Goal: Information Seeking & Learning: Learn about a topic

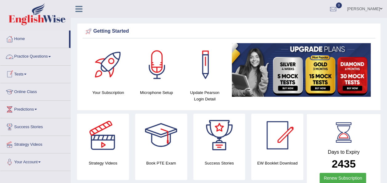
click at [46, 56] on link "Practice Questions" at bounding box center [35, 55] width 70 height 15
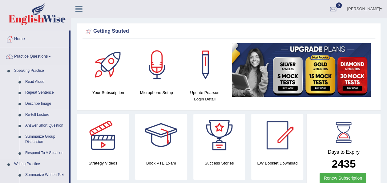
click at [28, 113] on link "Re-tell Lecture" at bounding box center [45, 114] width 46 height 11
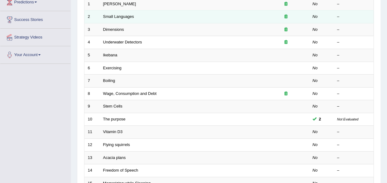
scroll to position [108, 0]
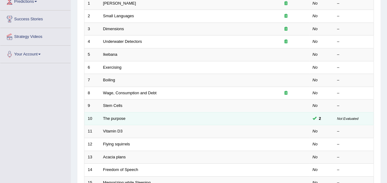
click at [142, 112] on td "The purpose" at bounding box center [181, 118] width 163 height 13
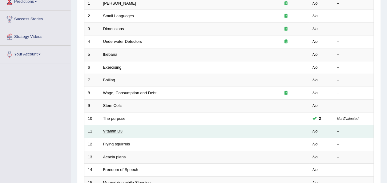
click at [114, 129] on link "Vitamin D3" at bounding box center [112, 131] width 19 height 5
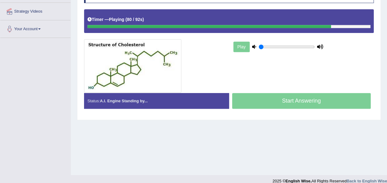
scroll to position [140, 0]
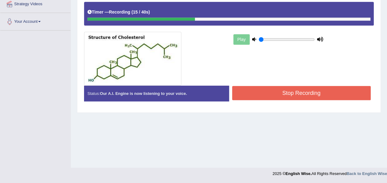
click at [313, 89] on button "Stop Recording" at bounding box center [301, 93] width 139 height 14
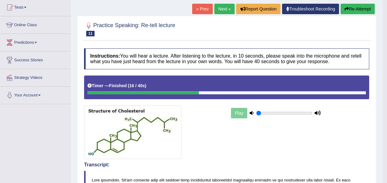
scroll to position [0, 0]
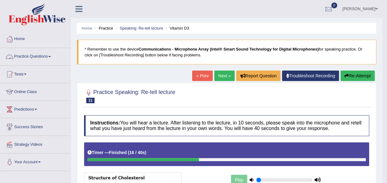
click at [38, 57] on link "Practice Questions" at bounding box center [35, 55] width 70 height 15
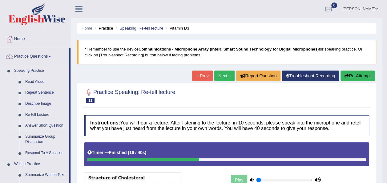
click at [36, 125] on link "Answer Short Question" at bounding box center [45, 125] width 46 height 11
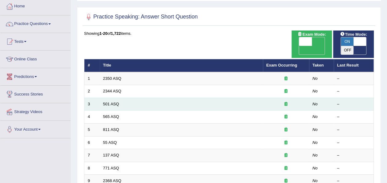
scroll to position [34, 0]
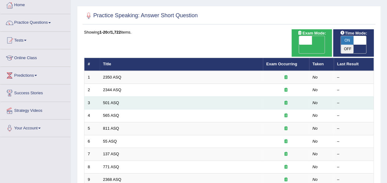
click at [113, 139] on link "55 ASQ" at bounding box center [110, 141] width 14 height 5
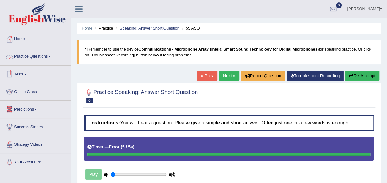
click at [48, 53] on link "Practice Questions" at bounding box center [35, 55] width 70 height 15
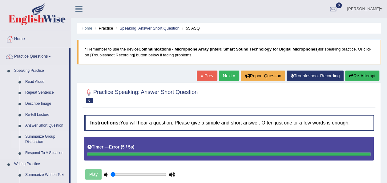
click at [38, 136] on link "Summarize Group Discussion" at bounding box center [45, 139] width 46 height 16
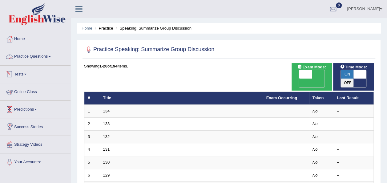
click at [43, 55] on link "Practice Questions" at bounding box center [35, 55] width 70 height 15
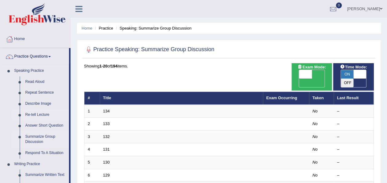
click at [37, 114] on link "Re-tell Lecture" at bounding box center [45, 114] width 46 height 11
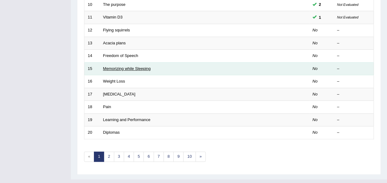
click at [116, 66] on link "Memorizing while Sleeping" at bounding box center [127, 68] width 48 height 5
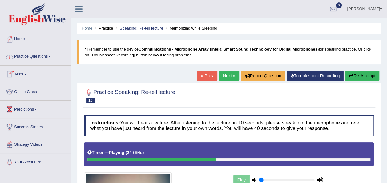
click at [44, 53] on link "Practice Questions" at bounding box center [35, 55] width 70 height 15
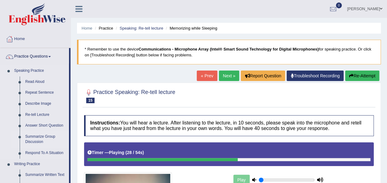
click at [40, 136] on link "Summarize Group Discussion" at bounding box center [45, 139] width 46 height 16
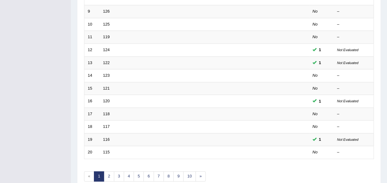
scroll to position [222, 0]
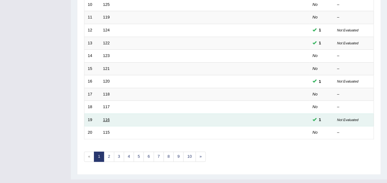
click at [106, 117] on link "116" at bounding box center [106, 119] width 7 height 5
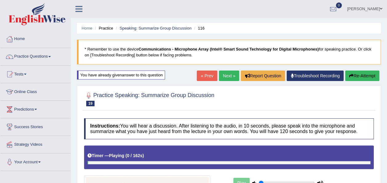
click at [0, 0] on small "116" at bounding box center [0, 0] width 0 height 0
click at [49, 56] on link "Practice Questions" at bounding box center [35, 55] width 70 height 15
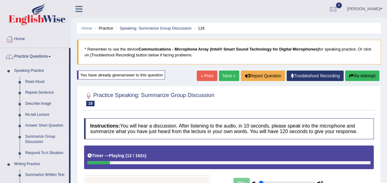
click at [41, 134] on link "Summarize Group Discussion" at bounding box center [45, 139] width 46 height 16
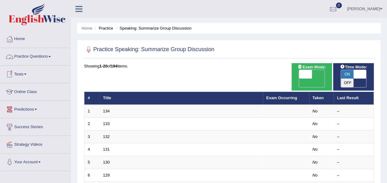
click at [43, 55] on link "Practice Questions" at bounding box center [35, 55] width 70 height 15
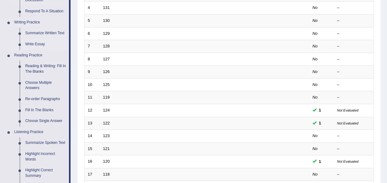
scroll to position [142, 0]
click at [49, 66] on link "Reading & Writing: Fill In The Blanks" at bounding box center [45, 68] width 46 height 16
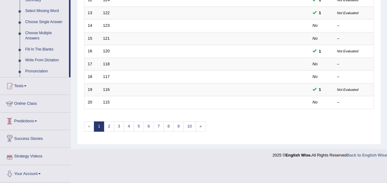
scroll to position [251, 0]
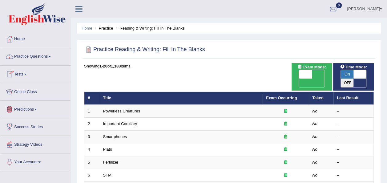
click at [34, 59] on link "Practice Questions" at bounding box center [35, 55] width 70 height 15
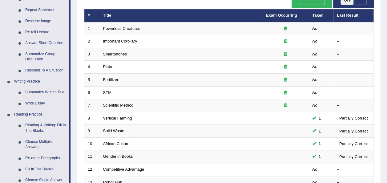
scroll to position [84, 0]
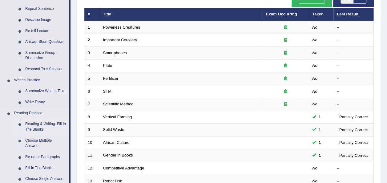
click at [30, 124] on link "Reading & Writing: Fill In The Blanks" at bounding box center [45, 126] width 46 height 16
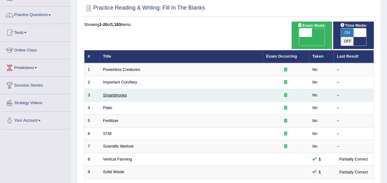
scroll to position [41, 0]
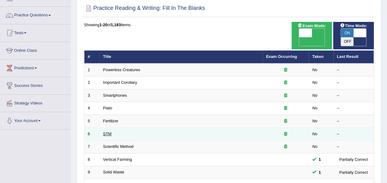
click at [109, 131] on link "STM" at bounding box center [107, 133] width 8 height 5
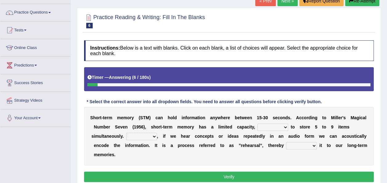
scroll to position [45, 0]
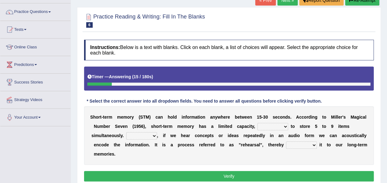
click at [268, 125] on select "being able is able be able unable" at bounding box center [272, 126] width 31 height 7
select select "unable"
click at [257, 123] on select "being able is able be able unable" at bounding box center [272, 126] width 31 height 7
click at [146, 133] on select "However So Moreover Therefore" at bounding box center [141, 135] width 31 height 7
select select "However"
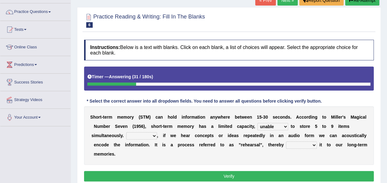
click at [126, 132] on select "However So Moreover Therefore" at bounding box center [141, 135] width 31 height 7
click at [286, 143] on select "commit commits commiting commited" at bounding box center [301, 144] width 31 height 7
select select "commits"
click at [286, 141] on select "commit commits commiting commited" at bounding box center [301, 144] width 31 height 7
click at [276, 177] on button "Verify" at bounding box center [229, 176] width 290 height 10
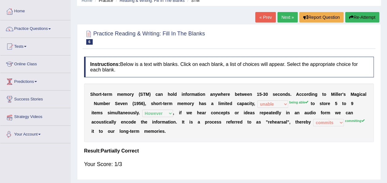
scroll to position [20, 0]
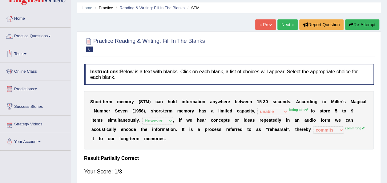
click at [40, 37] on link "Practice Questions" at bounding box center [35, 35] width 70 height 15
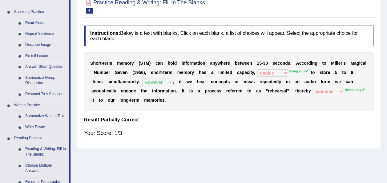
scroll to position [59, 0]
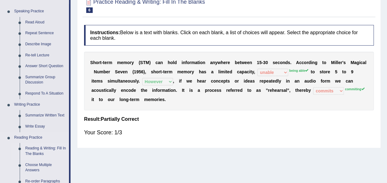
click at [37, 147] on link "Reading & Writing: Fill In The Blanks" at bounding box center [45, 151] width 46 height 16
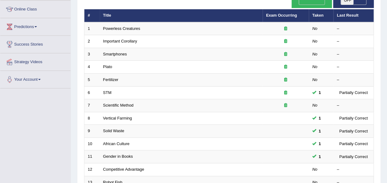
scroll to position [83, 0]
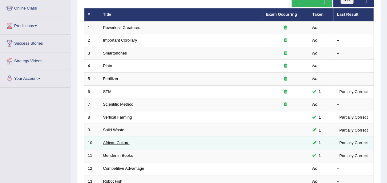
click at [122, 140] on link "African Culture" at bounding box center [116, 142] width 26 height 5
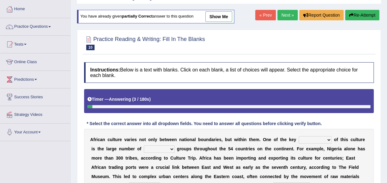
scroll to position [30, 0]
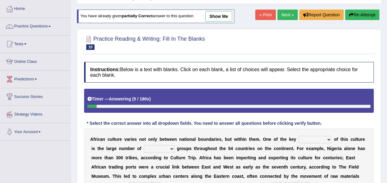
click at [308, 137] on select "conjectures features issues doubts" at bounding box center [315, 139] width 33 height 7
select select "features"
click at [299, 136] on select "conjectures features issues doubts" at bounding box center [315, 139] width 33 height 7
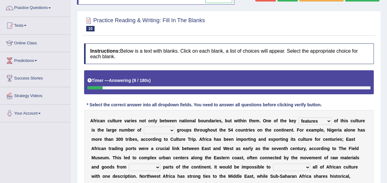
scroll to position [49, 0]
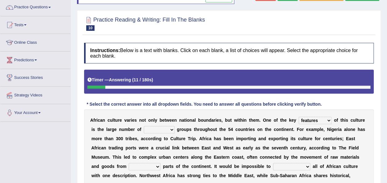
click at [144, 128] on select "ethic ethnic eugenic epic" at bounding box center [159, 129] width 31 height 7
select select "ethnic"
click at [144, 126] on select "ethic ethnic eugenic epic" at bounding box center [159, 129] width 31 height 7
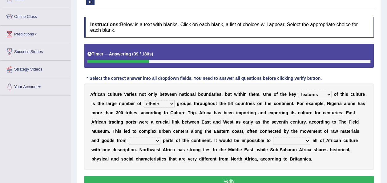
click at [160, 137] on select "forelocked interlocked unlocked landlocked" at bounding box center [145, 140] width 32 height 7
select select "landlocked"
click at [160, 137] on select "forelocked interlocked unlocked landlocked" at bounding box center [145, 140] width 32 height 7
click at [273, 137] on select "characterize conceptualize symbolize synthesize" at bounding box center [291, 140] width 37 height 7
select select "symbolize"
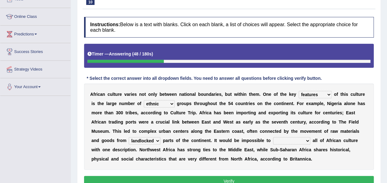
click at [273, 137] on select "characterize conceptualize symbolize synthesize" at bounding box center [291, 140] width 37 height 7
click at [197, 181] on button "Verify" at bounding box center [229, 181] width 290 height 10
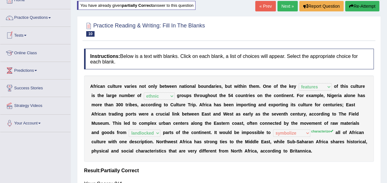
scroll to position [2, 0]
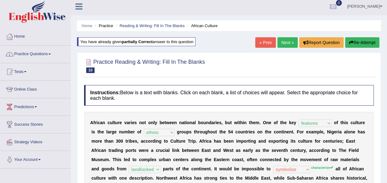
click at [37, 59] on link "Practice Questions" at bounding box center [35, 53] width 70 height 15
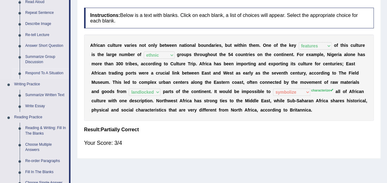
scroll to position [80, 0]
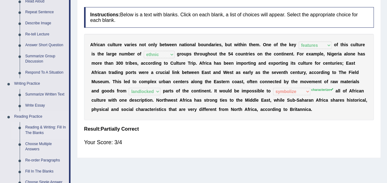
click at [47, 128] on link "Reading & Writing: Fill In The Blanks" at bounding box center [45, 130] width 46 height 16
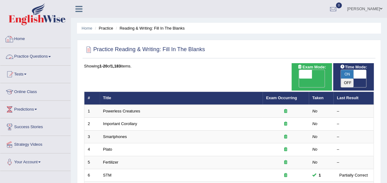
click at [51, 57] on link "Practice Questions" at bounding box center [35, 55] width 70 height 15
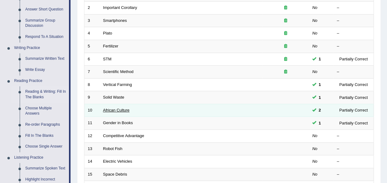
scroll to position [145, 0]
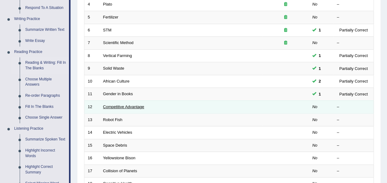
click at [110, 104] on link "Competitive Advantage" at bounding box center [123, 106] width 41 height 5
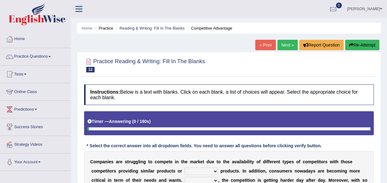
click at [110, 98] on h4 "Instructions: Below is a text with blanks. Click on each blank, a list of choic…" at bounding box center [229, 94] width 290 height 21
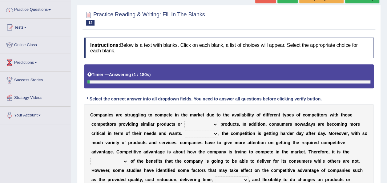
scroll to position [46, 0]
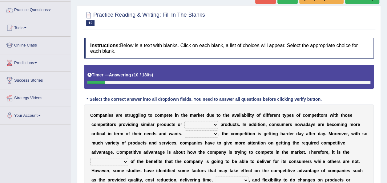
click at [169, 120] on div "C o m p a n i e s a r e s t r u g g l i n g t o c o m p e t e i n t h e m a r k…" at bounding box center [229, 161] width 290 height 114
click at [184, 124] on select "constitution restitution substitution institution" at bounding box center [201, 124] width 34 height 7
click at [45, 13] on link "Practice Questions" at bounding box center [35, 9] width 70 height 15
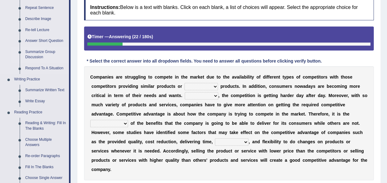
scroll to position [86, 0]
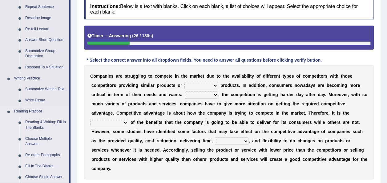
click at [36, 122] on link "Reading & Writing: Fill In The Blanks" at bounding box center [45, 125] width 46 height 16
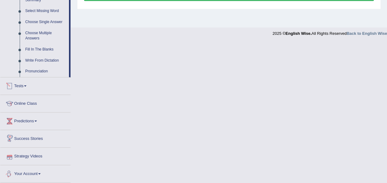
scroll to position [275, 0]
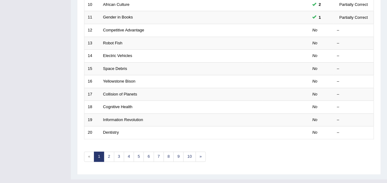
scroll to position [222, 0]
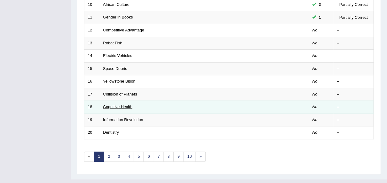
click at [124, 104] on link "Cognitive Health" at bounding box center [117, 106] width 29 height 5
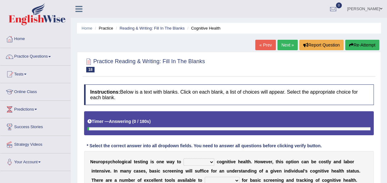
scroll to position [85, 0]
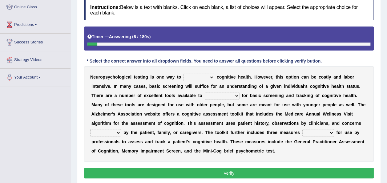
click at [185, 77] on select "obsess assess possess access" at bounding box center [198, 77] width 31 height 7
click at [183, 74] on select "obsess assess possess access" at bounding box center [198, 77] width 31 height 7
click at [201, 76] on select "obsess assess possess access" at bounding box center [198, 77] width 31 height 7
select select "possess"
click at [183, 74] on select "obsess assess possess access" at bounding box center [198, 77] width 31 height 7
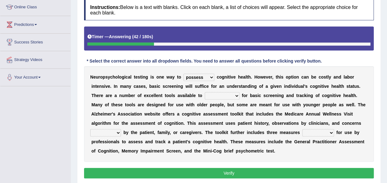
click at [202, 76] on select "obsess assess possess access" at bounding box center [198, 77] width 31 height 7
click at [28, 150] on div "Toggle navigation Home Practice Questions Speaking Practice Read Aloud Repeat S…" at bounding box center [193, 75] width 387 height 320
click at [205, 98] on select "stationers practitioners petitioners questioners" at bounding box center [222, 95] width 35 height 7
select select "practitioners"
click at [205, 92] on select "stationers practitioners petitioners questioners" at bounding box center [222, 95] width 35 height 7
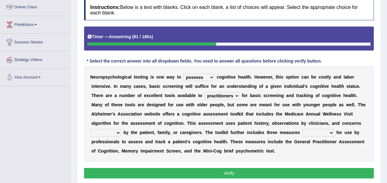
click at [271, 113] on b "s" at bounding box center [272, 113] width 2 height 5
click at [123, 130] on b at bounding box center [122, 132] width 2 height 5
click at [121, 129] on select "raised rising arising praised" at bounding box center [105, 132] width 31 height 7
select select "raised"
click at [121, 129] on select "raised rising arising praised" at bounding box center [105, 132] width 31 height 7
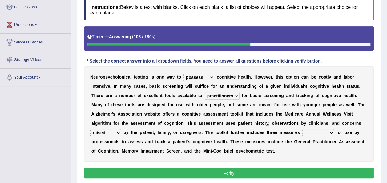
click at [302, 129] on select "validated intimidated dilapidated antedated" at bounding box center [318, 132] width 32 height 7
select select "validated"
click at [302, 129] on select "validated intimidated dilapidated antedated" at bounding box center [318, 132] width 32 height 7
click at [198, 173] on button "Verify" at bounding box center [229, 173] width 290 height 10
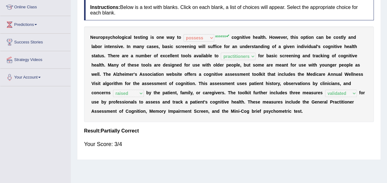
drag, startPoint x: 130, startPoint y: 144, endPoint x: 78, endPoint y: 128, distance: 54.2
click at [78, 128] on div "Practice Reading & Writing: Fill In The Blanks 18 Cognitive Health Instructions…" at bounding box center [229, 63] width 304 height 193
click at [37, 24] on span at bounding box center [35, 24] width 2 height 1
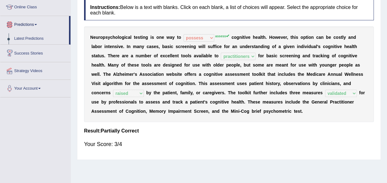
click at [35, 22] on link "Predictions" at bounding box center [34, 23] width 69 height 15
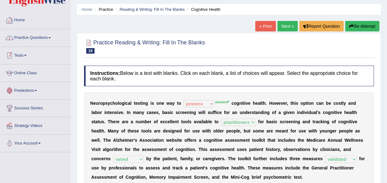
scroll to position [19, 0]
click at [43, 36] on link "Practice Questions" at bounding box center [35, 36] width 70 height 15
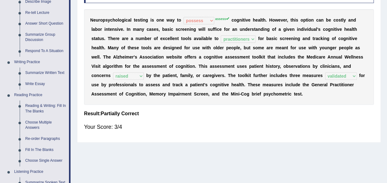
scroll to position [103, 0]
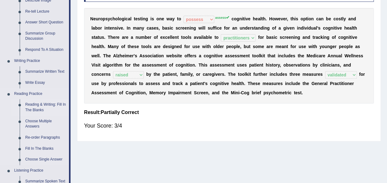
click at [41, 104] on link "Reading & Writing: Fill In The Blanks" at bounding box center [45, 107] width 46 height 16
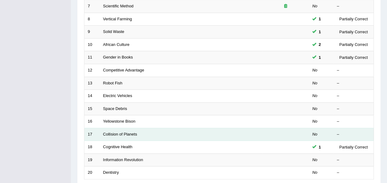
scroll to position [222, 0]
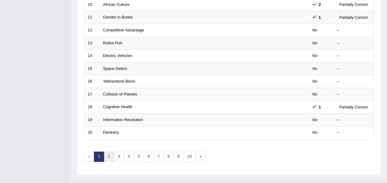
click at [110, 151] on link "2" at bounding box center [109, 156] width 10 height 10
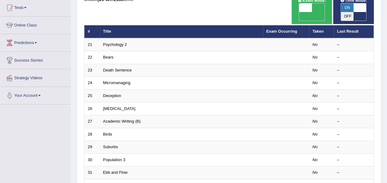
scroll to position [68, 0]
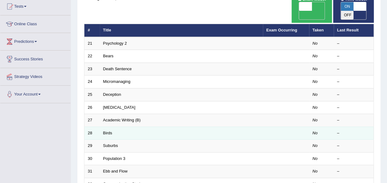
click at [114, 126] on td "Birds" at bounding box center [181, 132] width 163 height 13
click at [106, 130] on link "Birds" at bounding box center [107, 132] width 9 height 5
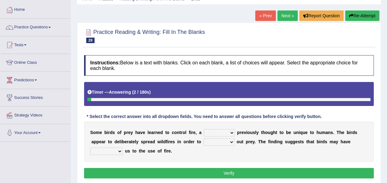
scroll to position [30, 0]
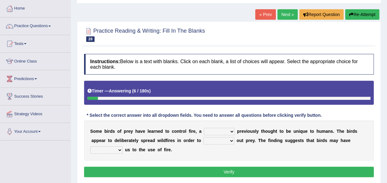
click at [220, 133] on select "question profile tale skill" at bounding box center [219, 131] width 31 height 7
select select "question"
click at [204, 128] on select "question profile tale skill" at bounding box center [219, 131] width 31 height 7
click at [203, 137] on select "prevent limit span flush" at bounding box center [218, 140] width 31 height 7
select select "prevent"
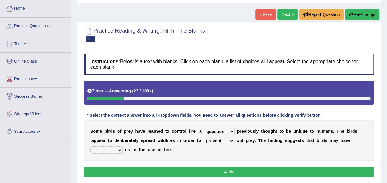
click at [203, 137] on select "prevent limit span flush" at bounding box center [218, 140] width 31 height 7
click at [122, 146] on select "prophesied beaten transmitted forced" at bounding box center [106, 149] width 32 height 7
select select "forced"
click at [122, 146] on select "prophesied beaten transmitted forced" at bounding box center [106, 149] width 32 height 7
click at [309, 168] on button "Verify" at bounding box center [229, 171] width 290 height 10
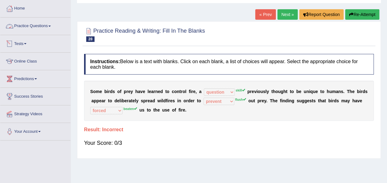
click at [44, 29] on link "Practice Questions" at bounding box center [35, 25] width 70 height 15
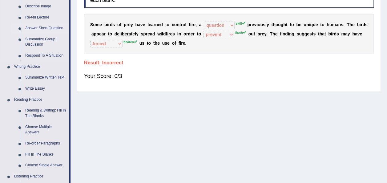
scroll to position [98, 0]
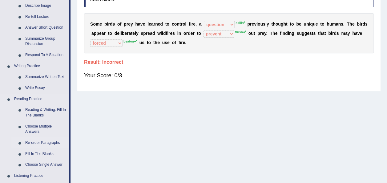
click at [37, 139] on link "Re-order Paragraphs" at bounding box center [45, 142] width 46 height 11
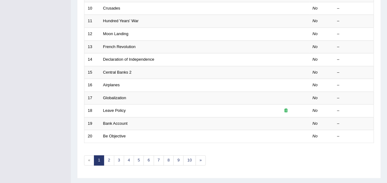
scroll to position [222, 0]
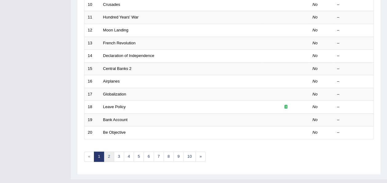
click at [109, 151] on link "2" at bounding box center [109, 156] width 10 height 10
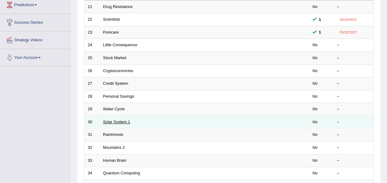
click at [113, 119] on link "Solar System 1" at bounding box center [116, 121] width 27 height 5
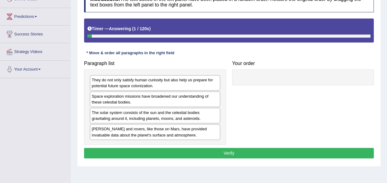
scroll to position [94, 0]
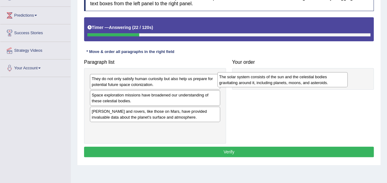
drag, startPoint x: 110, startPoint y: 115, endPoint x: 238, endPoint y: 81, distance: 131.9
click at [238, 81] on div "The solar system consists of the sun and the celestial bodies gravitating aroun…" at bounding box center [282, 79] width 130 height 15
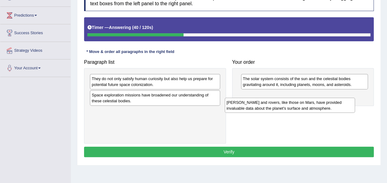
drag, startPoint x: 135, startPoint y: 114, endPoint x: 276, endPoint y: 104, distance: 141.3
click at [276, 104] on div "Landers and rovers, like those on Mars, have provided invaluable data about the…" at bounding box center [290, 105] width 130 height 15
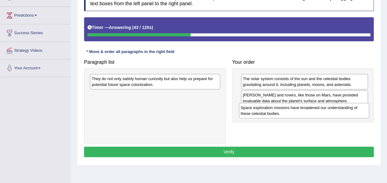
drag, startPoint x: 162, startPoint y: 97, endPoint x: 311, endPoint y: 109, distance: 149.4
click at [311, 109] on div "Space exploration missions have broadened our understanding of these celestial …" at bounding box center [304, 110] width 130 height 15
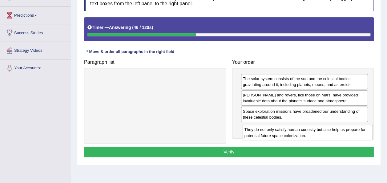
drag, startPoint x: 194, startPoint y: 80, endPoint x: 347, endPoint y: 131, distance: 160.9
click at [347, 131] on div "They do not only satisfy human curiosity but also help us prepare for potential…" at bounding box center [307, 132] width 130 height 15
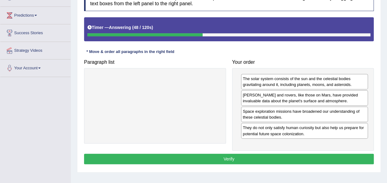
click at [310, 158] on button "Verify" at bounding box center [229, 159] width 290 height 10
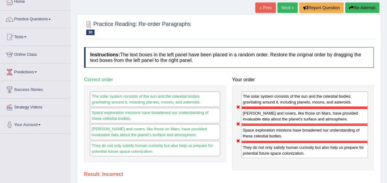
scroll to position [29, 0]
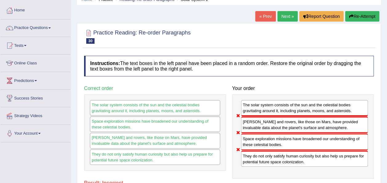
click at [287, 13] on link "Next »" at bounding box center [287, 16] width 20 height 10
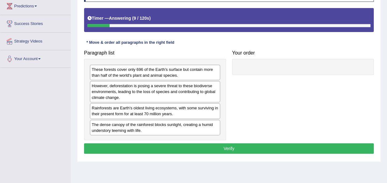
scroll to position [103, 0]
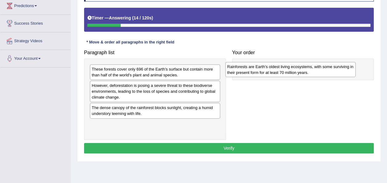
drag, startPoint x: 176, startPoint y: 106, endPoint x: 311, endPoint y: 66, distance: 141.4
click at [311, 66] on div "Rainforests are Earth's oldest living ecosystems, with some surviving in their …" at bounding box center [290, 69] width 130 height 15
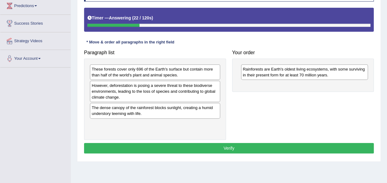
click at [206, 79] on div "These forests cover only 696 of the Earth's surface but contain more than half …" at bounding box center [155, 98] width 142 height 81
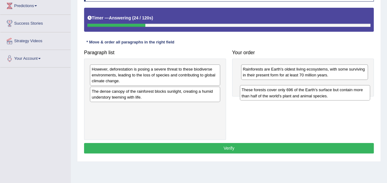
drag, startPoint x: 207, startPoint y: 78, endPoint x: 357, endPoint y: 98, distance: 151.3
click at [357, 98] on div "These forests cover only 696 of the Earth's surface but contain more than half …" at bounding box center [305, 92] width 130 height 15
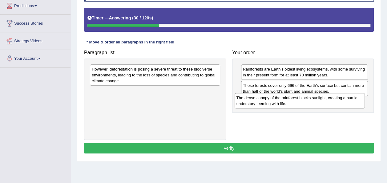
drag, startPoint x: 196, startPoint y: 94, endPoint x: 340, endPoint y: 100, distance: 144.8
click at [340, 100] on div "The dense canopy of the rainforest blocks sunlight, creating a humid understory…" at bounding box center [299, 100] width 130 height 15
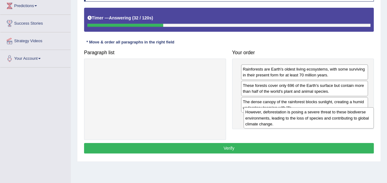
drag, startPoint x: 197, startPoint y: 73, endPoint x: 351, endPoint y: 116, distance: 159.5
click at [351, 116] on div "However, deforestation is posing a severe threat to these biodiverse environmen…" at bounding box center [308, 117] width 130 height 21
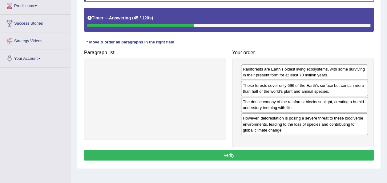
click at [227, 154] on button "Verify" at bounding box center [229, 155] width 290 height 10
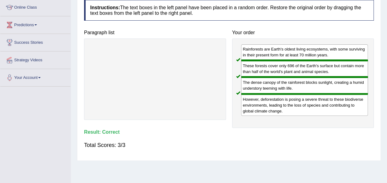
scroll to position [0, 0]
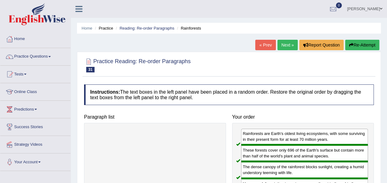
click at [278, 46] on link "Next »" at bounding box center [287, 45] width 20 height 10
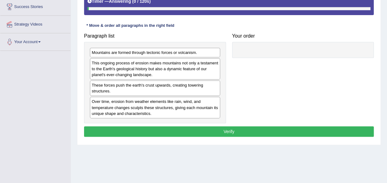
scroll to position [119, 0]
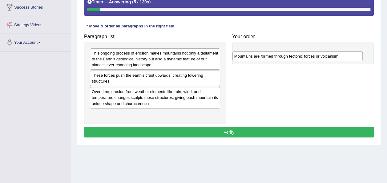
drag, startPoint x: 214, startPoint y: 50, endPoint x: 356, endPoint y: 53, distance: 142.5
click at [356, 53] on div "Mountains are formed through tectonic forces or volcanism." at bounding box center [297, 55] width 130 height 9
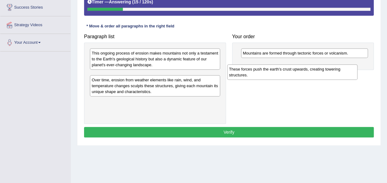
drag, startPoint x: 185, startPoint y: 77, endPoint x: 323, endPoint y: 71, distance: 137.4
click at [323, 71] on div "These forces push the earth's crust upwards, creating towering structures." at bounding box center [292, 71] width 130 height 15
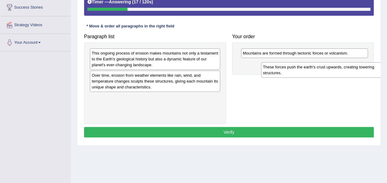
drag, startPoint x: 163, startPoint y: 77, endPoint x: 324, endPoint y: 63, distance: 162.2
click at [324, 63] on div "These forces push the earth's crust upwards, creating towering structures." at bounding box center [326, 69] width 130 height 15
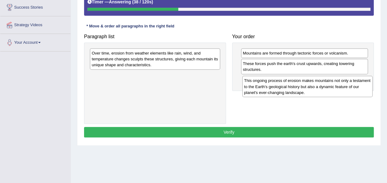
drag, startPoint x: 196, startPoint y: 58, endPoint x: 349, endPoint y: 85, distance: 154.8
click at [349, 85] on div "This ongoing process of erosion makes mountains not only a testament to the Ear…" at bounding box center [307, 86] width 130 height 21
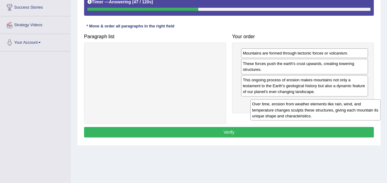
drag, startPoint x: 184, startPoint y: 55, endPoint x: 342, endPoint y: 104, distance: 165.2
click at [342, 104] on div "Over time, erosion from weather elements like rain, wind, and temperature chang…" at bounding box center [315, 109] width 130 height 21
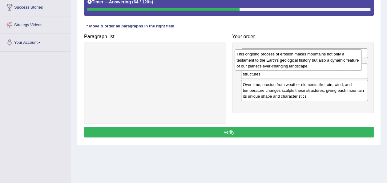
drag, startPoint x: 334, startPoint y: 82, endPoint x: 327, endPoint y: 57, distance: 26.0
click at [327, 57] on div "This ongoing process of erosion makes mountains not only a testament to the Ear…" at bounding box center [297, 59] width 127 height 21
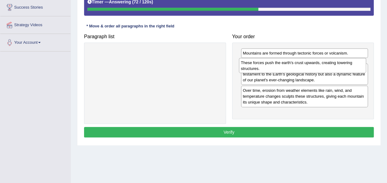
drag, startPoint x: 323, startPoint y: 90, endPoint x: 322, endPoint y: 67, distance: 22.8
click at [322, 67] on div "These forces push the earth's crust upwards, creating towering structures." at bounding box center [302, 65] width 127 height 15
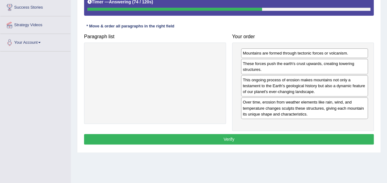
click at [274, 136] on button "Verify" at bounding box center [229, 139] width 290 height 10
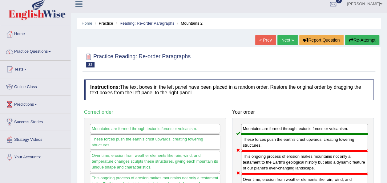
scroll to position [0, 0]
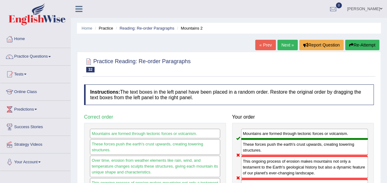
click at [283, 42] on link "Next »" at bounding box center [287, 45] width 20 height 10
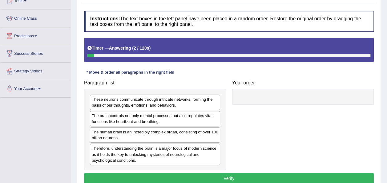
scroll to position [74, 0]
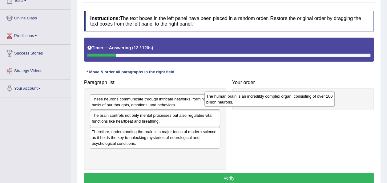
drag, startPoint x: 161, startPoint y: 135, endPoint x: 275, endPoint y: 100, distance: 119.7
click at [275, 100] on div "The human brain is an incredibly complex organ, consisting of over 100 billion …" at bounding box center [269, 98] width 130 height 15
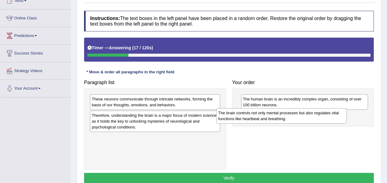
drag, startPoint x: 163, startPoint y: 114, endPoint x: 290, endPoint y: 112, distance: 126.5
click at [290, 112] on div "The brain controls not only mental processes but also regulates vital functions…" at bounding box center [281, 115] width 130 height 15
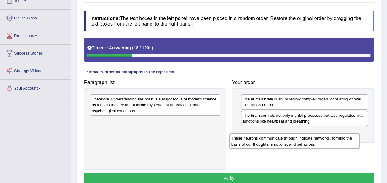
drag, startPoint x: 201, startPoint y: 100, endPoint x: 345, endPoint y: 131, distance: 146.7
click at [345, 133] on div "These neurons communicate through intricate networks, forming the basis of our …" at bounding box center [294, 140] width 130 height 15
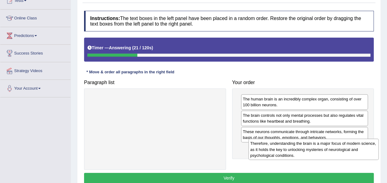
drag, startPoint x: 186, startPoint y: 98, endPoint x: 345, endPoint y: 143, distance: 164.6
click at [345, 143] on div "Therefore, understanding the brain is a major focus of modern science, as it ho…" at bounding box center [313, 148] width 130 height 21
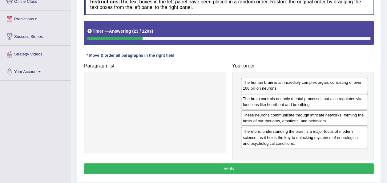
scroll to position [94, 0]
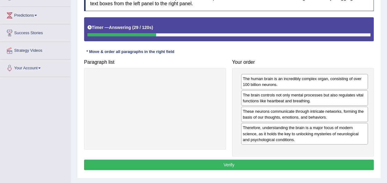
click at [270, 158] on div "Instructions: The text boxes in the left panel have been placed in a random ord…" at bounding box center [228, 80] width 293 height 187
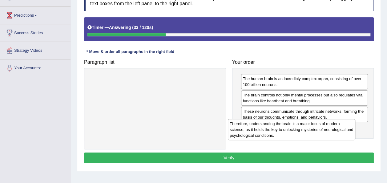
drag, startPoint x: 267, startPoint y: 130, endPoint x: 255, endPoint y: 122, distance: 14.3
click at [255, 122] on div "Therefore, understanding the brain is a major focus of modern science, as it ho…" at bounding box center [291, 129] width 127 height 21
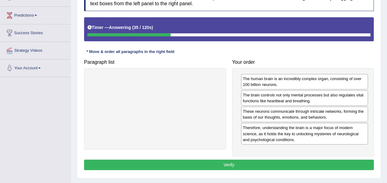
click at [328, 165] on button "Verify" at bounding box center [229, 164] width 290 height 10
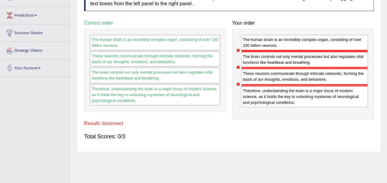
scroll to position [0, 0]
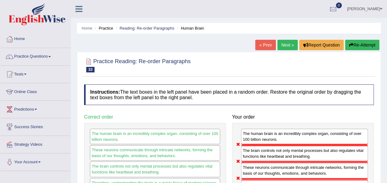
click at [287, 45] on link "Next »" at bounding box center [287, 45] width 20 height 10
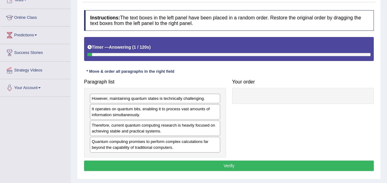
scroll to position [81, 0]
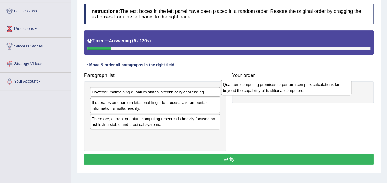
drag, startPoint x: 159, startPoint y: 138, endPoint x: 290, endPoint y: 89, distance: 140.3
click at [290, 89] on div "Quantum computing promises to perform complex calculations far beyond the capab…" at bounding box center [286, 87] width 130 height 15
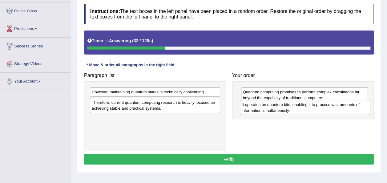
drag, startPoint x: 182, startPoint y: 103, endPoint x: 331, endPoint y: 106, distance: 149.9
click at [331, 106] on div "It operates on quantum bits, enabling it to process vast amounts of information…" at bounding box center [305, 107] width 130 height 15
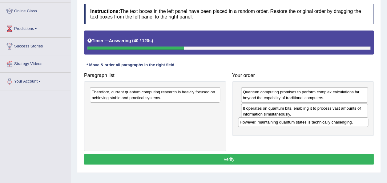
drag, startPoint x: 167, startPoint y: 92, endPoint x: 315, endPoint y: 122, distance: 151.1
click at [315, 122] on div "However, maintaining quantum states is technically challenging." at bounding box center [303, 121] width 130 height 9
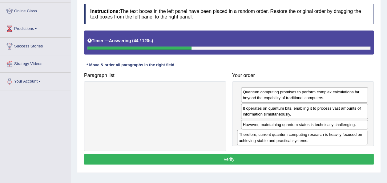
drag, startPoint x: 211, startPoint y: 95, endPoint x: 358, endPoint y: 138, distance: 153.2
click at [358, 138] on div "Therefore, current quantum computing research is heavily focused on achieving s…" at bounding box center [302, 137] width 130 height 15
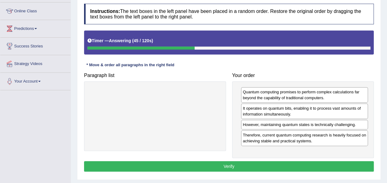
click at [315, 163] on button "Verify" at bounding box center [229, 166] width 290 height 10
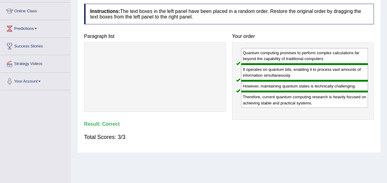
click at [315, 163] on div "Home Practice Reading: Re-order Paragraphs Quantum Computing « Prev Next » Repo…" at bounding box center [229, 73] width 316 height 308
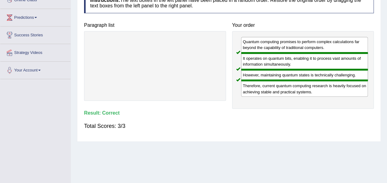
scroll to position [0, 0]
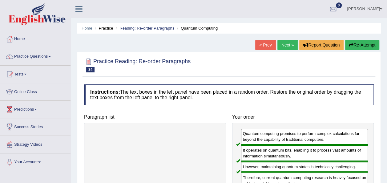
click at [287, 43] on link "Next »" at bounding box center [287, 45] width 20 height 10
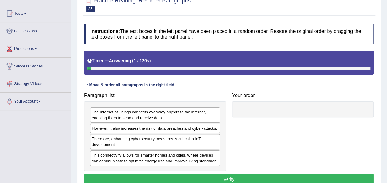
scroll to position [61, 0]
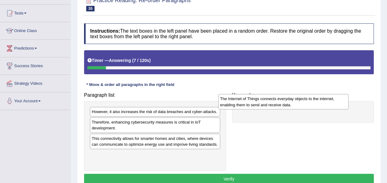
drag, startPoint x: 154, startPoint y: 115, endPoint x: 283, endPoint y: 102, distance: 128.9
click at [283, 102] on div "The Internet of Things connects everyday objects to the internet, enabling them…" at bounding box center [283, 101] width 130 height 15
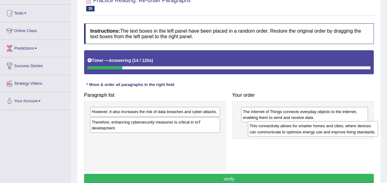
drag, startPoint x: 156, startPoint y: 143, endPoint x: 314, endPoint y: 131, distance: 158.3
click at [314, 131] on div "This connectivity allows for smarter homes and cities, where devices can commun…" at bounding box center [313, 128] width 130 height 15
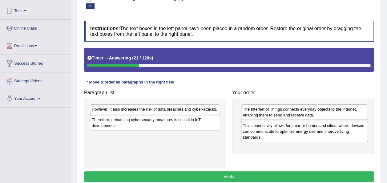
scroll to position [65, 0]
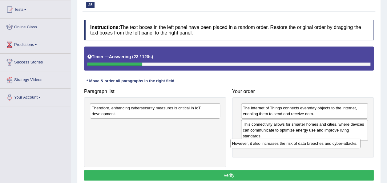
drag, startPoint x: 202, startPoint y: 106, endPoint x: 343, endPoint y: 142, distance: 145.3
click at [343, 142] on div "However, it also increases the risk of data breaches and cyber-attacks." at bounding box center [295, 142] width 130 height 9
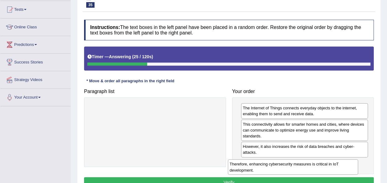
drag, startPoint x: 174, startPoint y: 107, endPoint x: 313, endPoint y: 163, distance: 149.5
click at [313, 163] on div "Therefore, enhancing cybersecurity measures is critical in IoT development." at bounding box center [293, 166] width 130 height 15
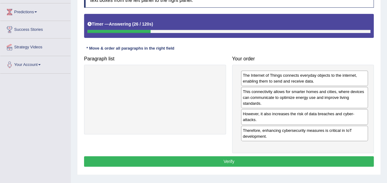
scroll to position [110, 0]
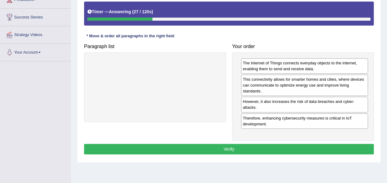
click at [259, 146] on button "Verify" at bounding box center [229, 149] width 290 height 10
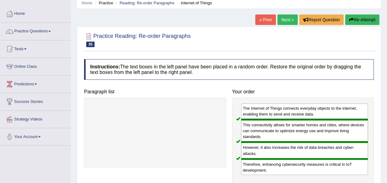
scroll to position [20, 0]
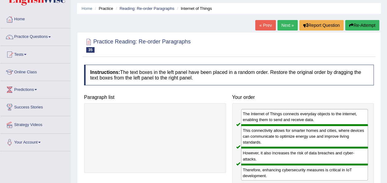
click at [281, 24] on link "Next »" at bounding box center [287, 25] width 20 height 10
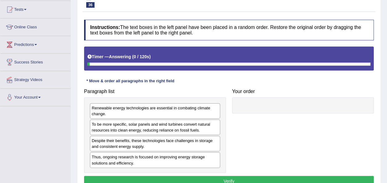
scroll to position [73, 0]
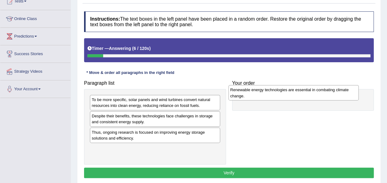
drag, startPoint x: 166, startPoint y: 100, endPoint x: 304, endPoint y: 90, distance: 138.8
click at [304, 90] on div "Renewable energy technologies are essential in combating climate change." at bounding box center [293, 92] width 130 height 15
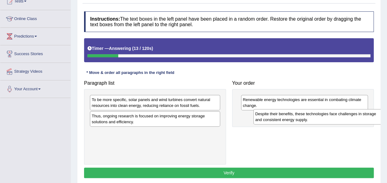
drag, startPoint x: 160, startPoint y: 115, endPoint x: 323, endPoint y: 113, distance: 163.4
click at [323, 113] on div "Despite their benefits, these technologies face challenges in storage and consi…" at bounding box center [318, 116] width 130 height 15
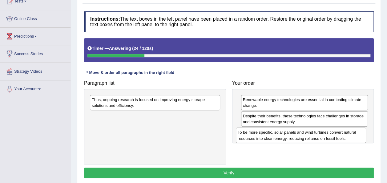
drag, startPoint x: 159, startPoint y: 99, endPoint x: 308, endPoint y: 134, distance: 152.5
click at [308, 134] on div "To be more specific, solar panels and wind turbines convert natural resources i…" at bounding box center [301, 134] width 130 height 15
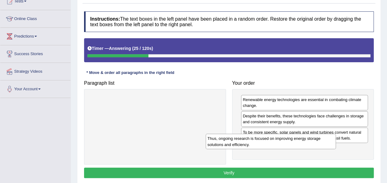
drag, startPoint x: 172, startPoint y: 98, endPoint x: 309, endPoint y: 144, distance: 144.4
click at [309, 144] on div "Thus, ongoing research is focused on improving energy storage solutions and eff…" at bounding box center [271, 141] width 130 height 15
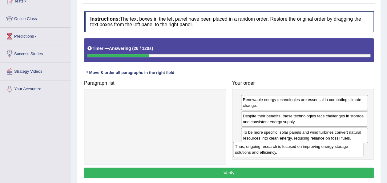
click at [309, 144] on div "Thus, ongoing research is focused on improving energy storage solutions and eff…" at bounding box center [298, 149] width 130 height 15
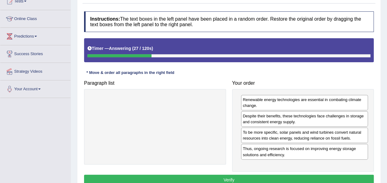
click at [294, 174] on button "Verify" at bounding box center [229, 179] width 290 height 10
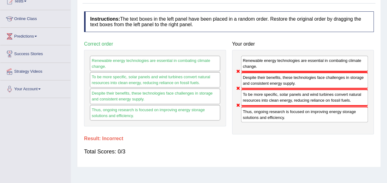
click at [294, 174] on div "Home Practice Reading: Re-order Paragraphs Renewable Energy Technologies « Prev…" at bounding box center [229, 81] width 316 height 308
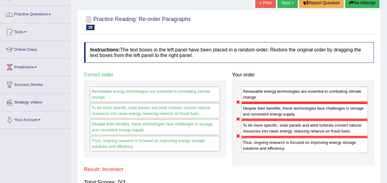
scroll to position [42, 0]
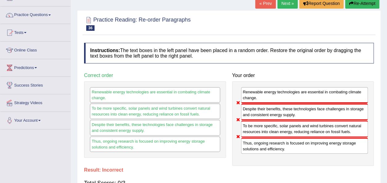
click at [282, 5] on link "Next »" at bounding box center [287, 3] width 20 height 10
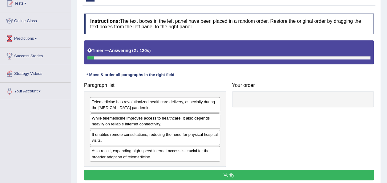
scroll to position [71, 0]
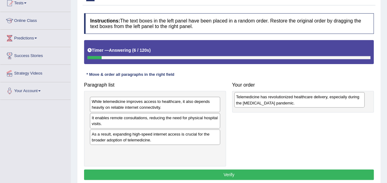
drag, startPoint x: 202, startPoint y: 100, endPoint x: 347, endPoint y: 95, distance: 144.4
click at [347, 95] on div "Telemedicine has revolutionized healthcare delivery, especially during the COVI…" at bounding box center [299, 99] width 130 height 15
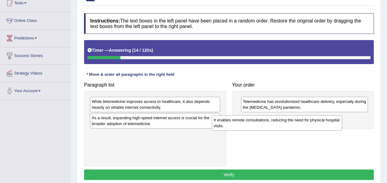
drag, startPoint x: 204, startPoint y: 122, endPoint x: 326, endPoint y: 124, distance: 121.9
click at [326, 124] on div "It enables remote consultations, reducing the need for physical hospital visits." at bounding box center [277, 122] width 130 height 15
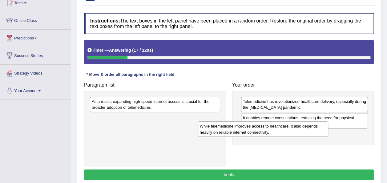
drag, startPoint x: 202, startPoint y: 105, endPoint x: 310, endPoint y: 130, distance: 110.9
click at [310, 130] on div "While telemedicine improves access to healthcare, it also depends heavily on re…" at bounding box center [263, 128] width 130 height 15
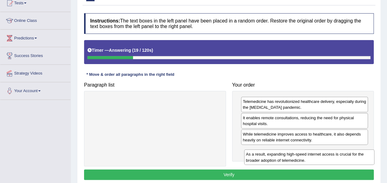
drag, startPoint x: 184, startPoint y: 99, endPoint x: 339, endPoint y: 152, distance: 163.0
click at [339, 152] on div "As a result, expanding high-speed internet access is crucial for the broader ad…" at bounding box center [309, 156] width 130 height 15
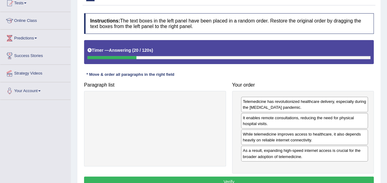
click at [326, 180] on button "Verify" at bounding box center [229, 181] width 290 height 10
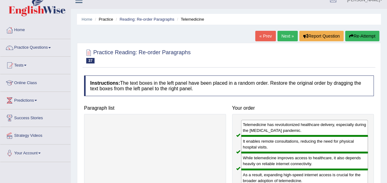
scroll to position [0, 0]
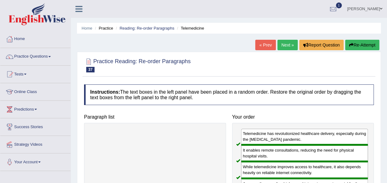
click at [285, 44] on link "Next »" at bounding box center [287, 45] width 20 height 10
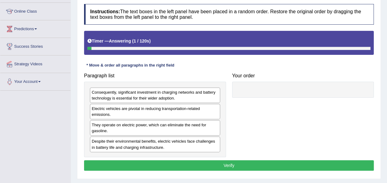
scroll to position [81, 0]
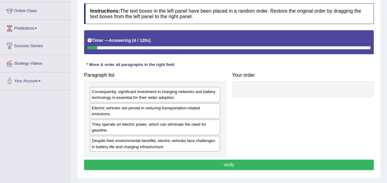
click at [202, 108] on div "Electric vehicles are pivotal in reducing transportation-related emissions." at bounding box center [155, 110] width 130 height 15
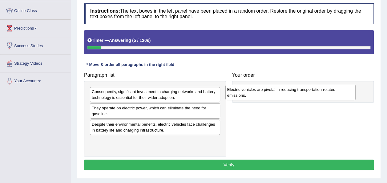
drag, startPoint x: 202, startPoint y: 108, endPoint x: 338, endPoint y: 90, distance: 136.6
click at [338, 90] on div "Electric vehicles are pivotal in reducing transportation-related emissions." at bounding box center [290, 92] width 130 height 15
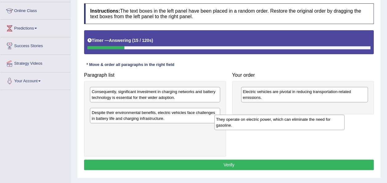
drag, startPoint x: 201, startPoint y: 111, endPoint x: 325, endPoint y: 122, distance: 124.8
click at [325, 122] on div "They operate on electric power, which can eliminate the need for gasoline." at bounding box center [279, 121] width 130 height 15
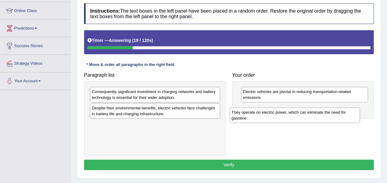
drag, startPoint x: 175, startPoint y: 111, endPoint x: 315, endPoint y: 115, distance: 140.7
click at [315, 115] on div "They operate on electric power, which can eliminate the need for gasoline." at bounding box center [295, 114] width 130 height 15
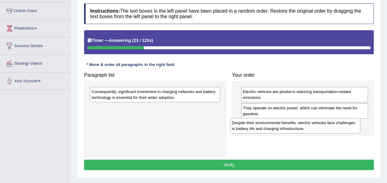
drag, startPoint x: 186, startPoint y: 110, endPoint x: 326, endPoint y: 125, distance: 140.8
click at [326, 125] on div "Despite their environmental benefits, electric vehicles face challenges in batt…" at bounding box center [295, 125] width 130 height 15
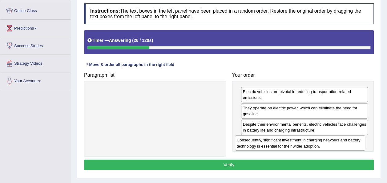
drag, startPoint x: 130, startPoint y: 94, endPoint x: 273, endPoint y: 143, distance: 151.4
click at [273, 143] on div "Consequently, significant investment in charging networks and battery technolog…" at bounding box center [300, 142] width 130 height 15
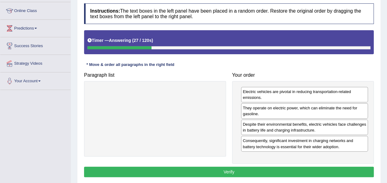
click at [267, 166] on button "Verify" at bounding box center [229, 171] width 290 height 10
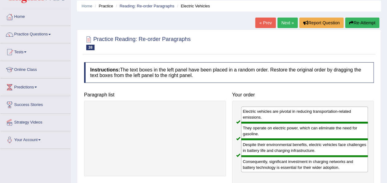
scroll to position [0, 0]
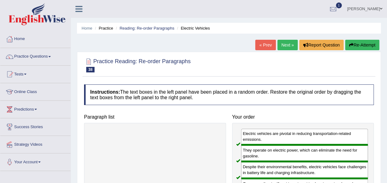
click at [284, 48] on link "Next »" at bounding box center [287, 45] width 20 height 10
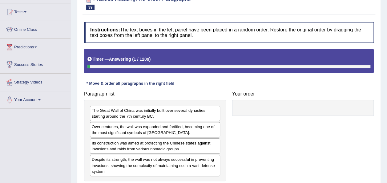
scroll to position [66, 0]
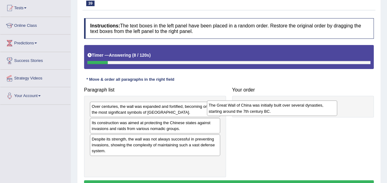
drag, startPoint x: 210, startPoint y: 107, endPoint x: 327, endPoint y: 106, distance: 116.9
click at [327, 106] on div "The Great Wall of China was initially built over several dynasties, starting ar…" at bounding box center [272, 107] width 130 height 15
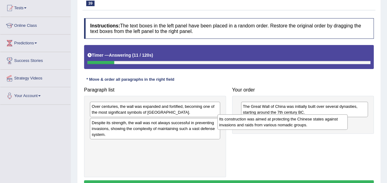
drag, startPoint x: 189, startPoint y: 122, endPoint x: 316, endPoint y: 118, distance: 127.5
click at [316, 118] on div "Its construction was aimed at protecting the Chinese states against invasions a…" at bounding box center [282, 121] width 130 height 15
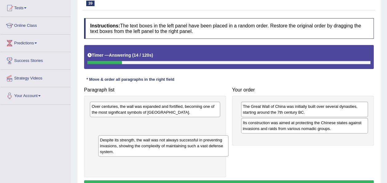
drag, startPoint x: 215, startPoint y: 126, endPoint x: 223, endPoint y: 143, distance: 19.3
click at [223, 143] on div "Despite its strength, the wall was not always successful in preventing invasion…" at bounding box center [163, 145] width 130 height 21
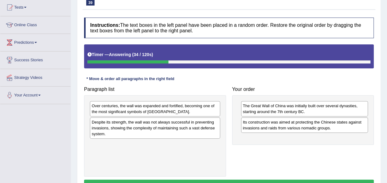
scroll to position [67, 0]
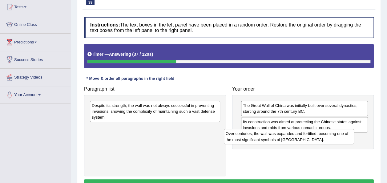
drag, startPoint x: 189, startPoint y: 106, endPoint x: 327, endPoint y: 136, distance: 141.4
click at [327, 136] on div "Over centuries, the wall was expanded and fortified, becoming one of the most s…" at bounding box center [289, 136] width 130 height 15
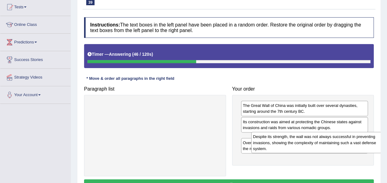
drag, startPoint x: 203, startPoint y: 108, endPoint x: 365, endPoint y: 140, distance: 164.6
click at [365, 140] on div "Despite its strength, the wall was not always successful in preventing invasion…" at bounding box center [316, 142] width 130 height 21
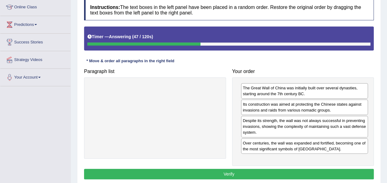
scroll to position [85, 0]
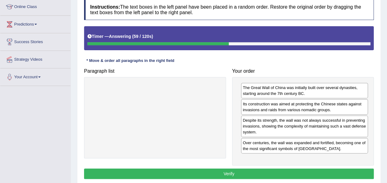
click at [328, 173] on button "Verify" at bounding box center [229, 173] width 290 height 10
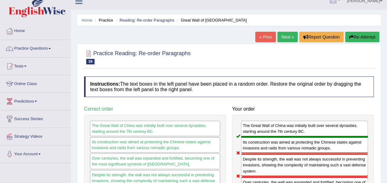
scroll to position [0, 0]
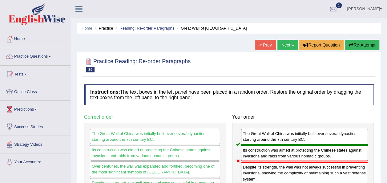
click at [285, 43] on link "Next »" at bounding box center [287, 45] width 20 height 10
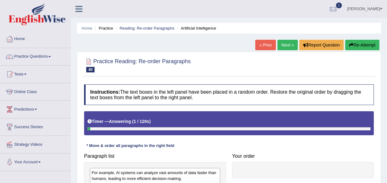
scroll to position [61, 0]
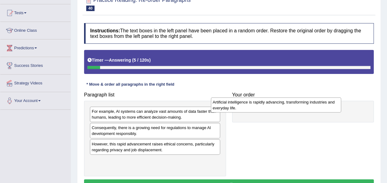
drag, startPoint x: 205, startPoint y: 143, endPoint x: 326, endPoint y: 102, distance: 128.4
click at [326, 102] on div "Artificial intelligence is rapidly advancing, transforming industries and every…" at bounding box center [276, 104] width 130 height 15
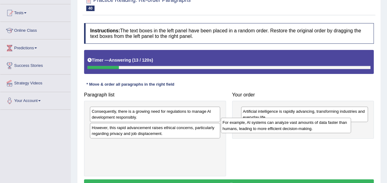
drag, startPoint x: 206, startPoint y: 113, endPoint x: 336, endPoint y: 124, distance: 131.0
click at [336, 124] on div "For example, Al systems can analyze vast amounts of data faster than humans, le…" at bounding box center [286, 125] width 130 height 15
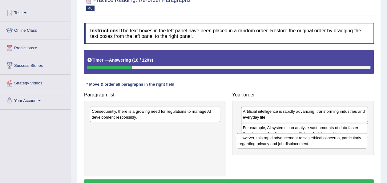
drag, startPoint x: 213, startPoint y: 132, endPoint x: 363, endPoint y: 143, distance: 149.7
click at [363, 143] on div "However, this rapid advancement raises ethical concerns, particularly regarding…" at bounding box center [302, 140] width 130 height 15
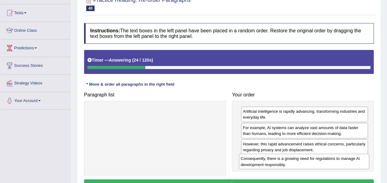
drag, startPoint x: 182, startPoint y: 115, endPoint x: 334, endPoint y: 163, distance: 159.0
click at [334, 163] on div "Consequently, there is a growing need for regulations to manage Al development …" at bounding box center [304, 161] width 130 height 15
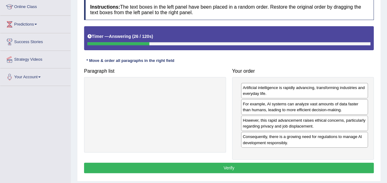
scroll to position [85, 0]
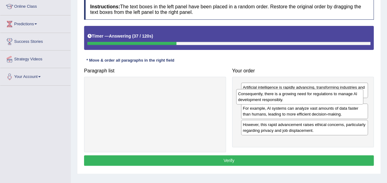
drag, startPoint x: 313, startPoint y: 143, endPoint x: 308, endPoint y: 101, distance: 42.1
click at [308, 101] on div "Consequently, there is a growing need for regulations to manage Al development …" at bounding box center [299, 96] width 127 height 15
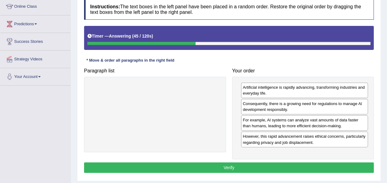
click at [303, 142] on div "However, this rapid advancement raises ethical concerns, particularly regarding…" at bounding box center [304, 138] width 127 height 15
click at [293, 167] on button "Verify" at bounding box center [229, 167] width 290 height 10
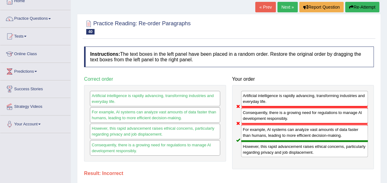
scroll to position [36, 0]
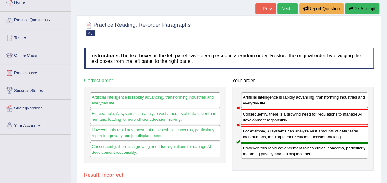
click at [282, 11] on link "Next »" at bounding box center [287, 8] width 20 height 10
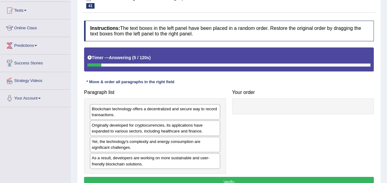
scroll to position [63, 0]
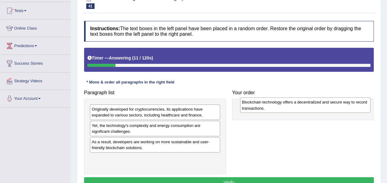
drag, startPoint x: 207, startPoint y: 111, endPoint x: 358, endPoint y: 104, distance: 150.3
click at [358, 104] on div "Blockchain technology offers a decentralized and secure way to record transacti…" at bounding box center [305, 104] width 130 height 15
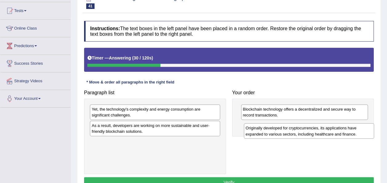
drag, startPoint x: 204, startPoint y: 115, endPoint x: 359, endPoint y: 134, distance: 156.3
click at [359, 134] on div "Originally developed for cryptocurrencies, its applications have expanded to va…" at bounding box center [309, 130] width 130 height 15
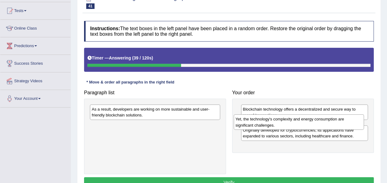
drag, startPoint x: 185, startPoint y: 107, endPoint x: 329, endPoint y: 118, distance: 144.1
click at [329, 118] on div "Yet, the technology's complexity and energy consumption are significant challen…" at bounding box center [299, 121] width 130 height 15
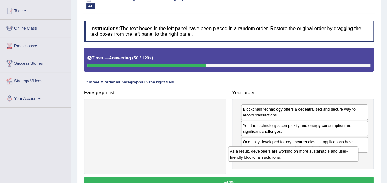
drag, startPoint x: 192, startPoint y: 106, endPoint x: 329, endPoint y: 149, distance: 143.3
click at [329, 149] on div "As a result, developers are working on more sustainable and user-friendly block…" at bounding box center [293, 153] width 130 height 15
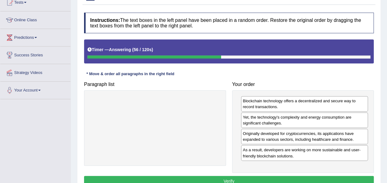
scroll to position [75, 0]
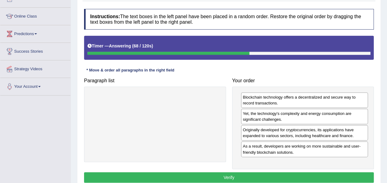
click at [286, 147] on div "As a result, developers are working on more sustainable and user-friendly block…" at bounding box center [304, 148] width 127 height 15
click at [246, 176] on button "Verify" at bounding box center [229, 177] width 290 height 10
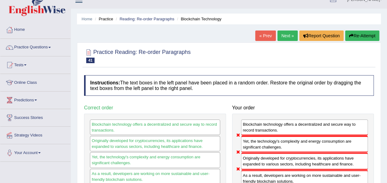
scroll to position [8, 0]
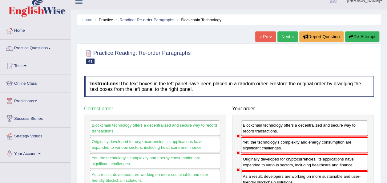
click at [288, 32] on link "Next »" at bounding box center [287, 36] width 20 height 10
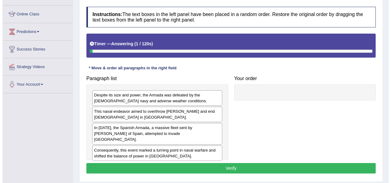
scroll to position [78, 0]
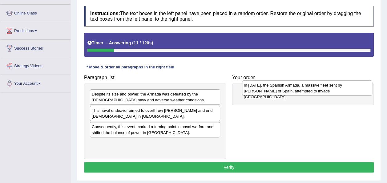
drag, startPoint x: 149, startPoint y: 127, endPoint x: 301, endPoint y: 86, distance: 157.5
click at [301, 86] on div "In [DATE], the Spanish Armada, a massive fleet sent by [PERSON_NAME] of Spain, …" at bounding box center [307, 87] width 130 height 15
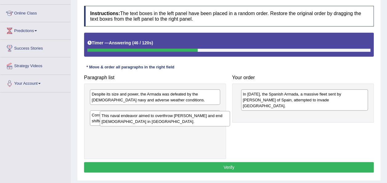
drag, startPoint x: 142, startPoint y: 110, endPoint x: 151, endPoint y: 116, distance: 11.2
click at [151, 116] on div "This naval endeavor aimed to overthrow Queen Elizabeth I and end Protestantism …" at bounding box center [165, 118] width 130 height 15
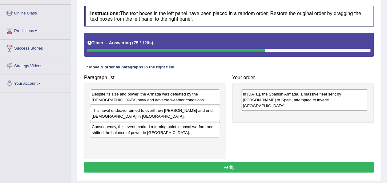
click at [151, 116] on div "This naval endeavor aimed to overthrow Queen Elizabeth I and end Protestantism …" at bounding box center [155, 113] width 130 height 15
click at [154, 124] on div "Consequently, this event marked a turning point in naval warfare and shifted th…" at bounding box center [155, 129] width 130 height 15
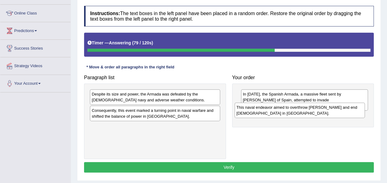
drag, startPoint x: 183, startPoint y: 107, endPoint x: 327, endPoint y: 104, distance: 144.7
click at [327, 104] on div "This naval endeavor aimed to overthrow Queen Elizabeth I and end Protestantism …" at bounding box center [299, 109] width 130 height 15
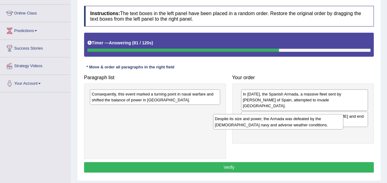
drag, startPoint x: 189, startPoint y: 93, endPoint x: 313, endPoint y: 118, distance: 126.4
click at [313, 118] on div "Despite its size and power, the Armada was defeated by the English navy and adv…" at bounding box center [278, 121] width 130 height 15
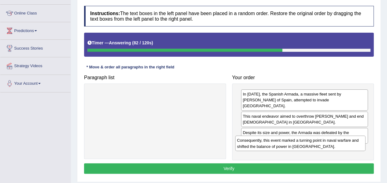
drag, startPoint x: 179, startPoint y: 107, endPoint x: 306, endPoint y: 145, distance: 132.4
click at [306, 145] on div "Consequently, this event marked a turning point in naval warfare and shifted th…" at bounding box center [300, 142] width 130 height 15
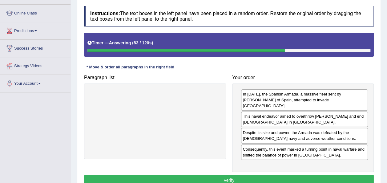
click at [251, 175] on button "Verify" at bounding box center [229, 180] width 290 height 10
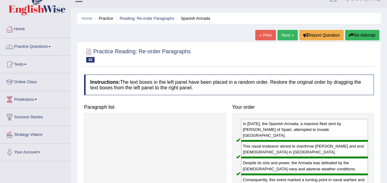
scroll to position [0, 0]
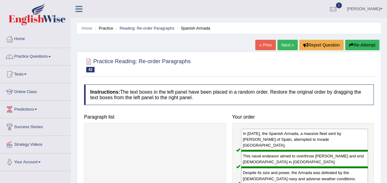
click at [286, 48] on link "Next »" at bounding box center [287, 45] width 20 height 10
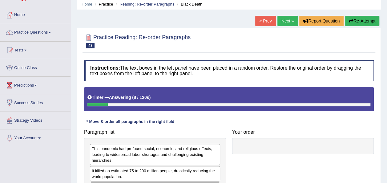
scroll to position [22, 0]
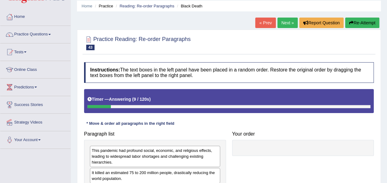
click at [285, 22] on link "Next »" at bounding box center [287, 23] width 20 height 10
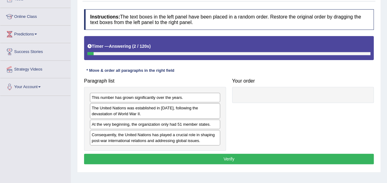
scroll to position [75, 0]
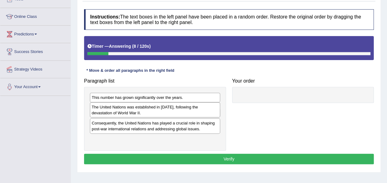
drag, startPoint x: 205, startPoint y: 116, endPoint x: 205, endPoint y: 113, distance: 3.4
click at [205, 113] on div "The United Nations was established in 1945, following the devastation of World …" at bounding box center [155, 109] width 130 height 15
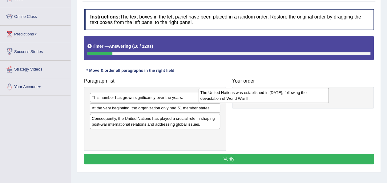
drag, startPoint x: 205, startPoint y: 113, endPoint x: 316, endPoint y: 98, distance: 112.2
click at [316, 98] on div "The United Nations was established in 1945, following the devastation of World …" at bounding box center [263, 95] width 130 height 15
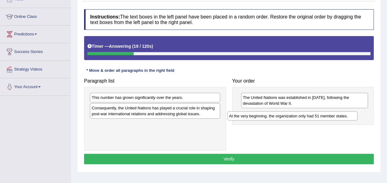
drag, startPoint x: 193, startPoint y: 108, endPoint x: 331, endPoint y: 117, distance: 137.5
click at [331, 117] on div "At the very beginning, the organization only had 51 member states." at bounding box center [292, 115] width 130 height 9
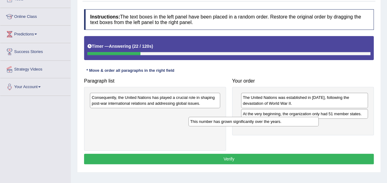
drag, startPoint x: 198, startPoint y: 99, endPoint x: 316, endPoint y: 127, distance: 122.0
click at [316, 126] on div "This number has grown significantly over the years." at bounding box center [253, 121] width 130 height 9
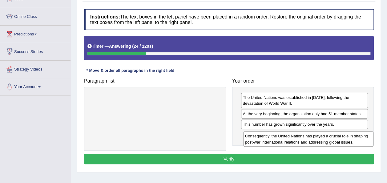
drag, startPoint x: 206, startPoint y: 99, endPoint x: 359, endPoint y: 138, distance: 158.2
click at [359, 138] on div "Consequently, the United Nations has played a crucial role in shaping post-war …" at bounding box center [308, 138] width 130 height 15
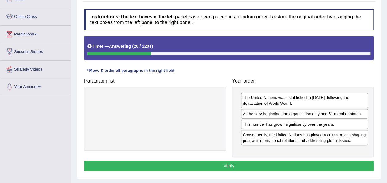
click at [329, 167] on button "Verify" at bounding box center [229, 165] width 290 height 10
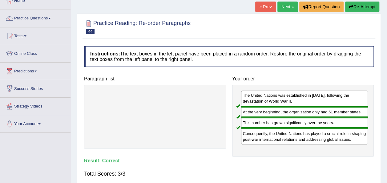
scroll to position [38, 0]
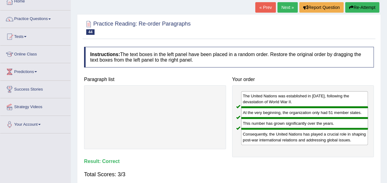
click at [286, 4] on link "Next »" at bounding box center [287, 7] width 20 height 10
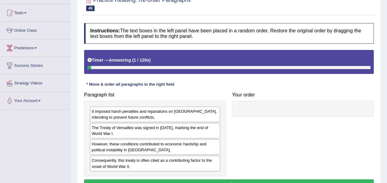
scroll to position [62, 0]
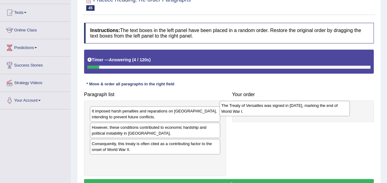
drag, startPoint x: 137, startPoint y: 131, endPoint x: 267, endPoint y: 109, distance: 131.3
click at [267, 109] on div "The Treaty of Versailles was signed in 1919, marking the end of World War l." at bounding box center [284, 108] width 130 height 15
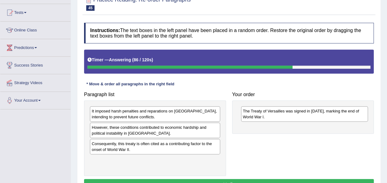
drag, startPoint x: 156, startPoint y: 146, endPoint x: 198, endPoint y: 138, distance: 43.0
drag, startPoint x: 195, startPoint y: 112, endPoint x: 279, endPoint y: 146, distance: 91.4
drag, startPoint x: 193, startPoint y: 117, endPoint x: 251, endPoint y: 144, distance: 63.9
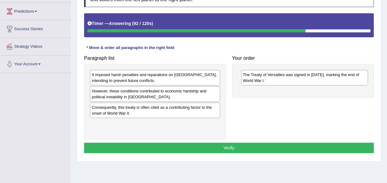
scroll to position [98, 0]
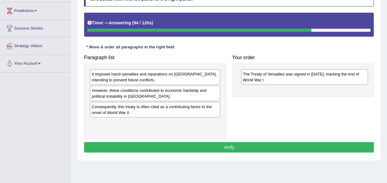
drag, startPoint x: 211, startPoint y: 111, endPoint x: 215, endPoint y: 113, distance: 4.6
click at [215, 113] on div "Consequently, this treaty is often cited as a contributing factor to the onset …" at bounding box center [155, 109] width 130 height 15
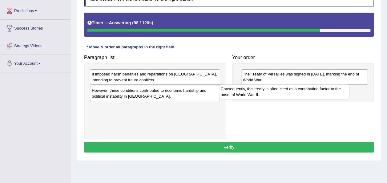
drag, startPoint x: 155, startPoint y: 110, endPoint x: 291, endPoint y: 92, distance: 136.2
click at [291, 92] on div "Consequently, this treaty is often cited as a contributing factor to the onset …" at bounding box center [284, 91] width 130 height 15
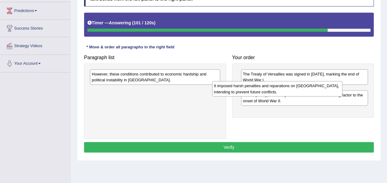
drag, startPoint x: 206, startPoint y: 81, endPoint x: 330, endPoint y: 92, distance: 124.2
click at [330, 92] on div "It imposed harsh penalties and reparations on Germany, intending to prevent fut…" at bounding box center [277, 88] width 130 height 15
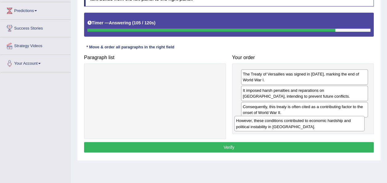
drag, startPoint x: 211, startPoint y: 75, endPoint x: 356, endPoint y: 122, distance: 152.0
click at [356, 122] on div "However, these conditions contributed to economic hardship and political instab…" at bounding box center [299, 123] width 130 height 15
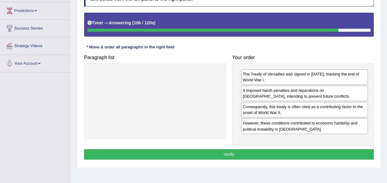
click at [292, 152] on button "Verify" at bounding box center [229, 154] width 290 height 10
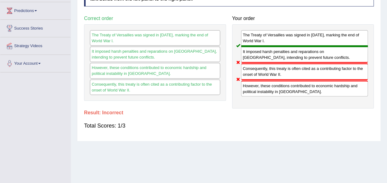
scroll to position [0, 0]
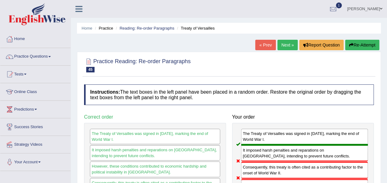
click at [279, 42] on link "Next »" at bounding box center [287, 45] width 20 height 10
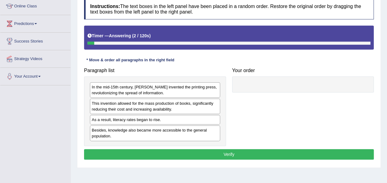
scroll to position [86, 0]
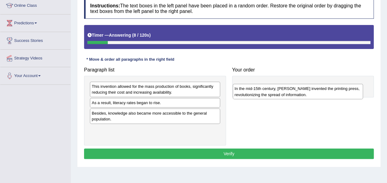
drag, startPoint x: 150, startPoint y: 90, endPoint x: 292, endPoint y: 92, distance: 142.8
click at [292, 92] on div "In the mid-15th century, [PERSON_NAME] invented the printing press, revolutioni…" at bounding box center [298, 91] width 130 height 15
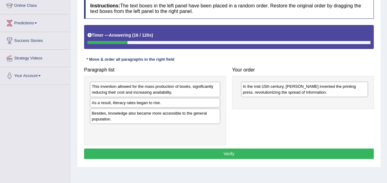
click at [292, 92] on div "In the mid-15th century, [PERSON_NAME] invented the printing press, revolutioni…" at bounding box center [304, 89] width 127 height 15
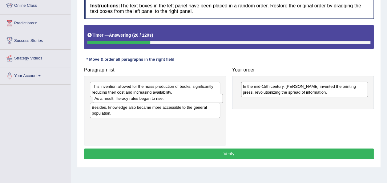
drag, startPoint x: 186, startPoint y: 104, endPoint x: 189, endPoint y: 100, distance: 5.0
click at [189, 100] on div "As a result, literacy rates began to rise." at bounding box center [158, 98] width 130 height 9
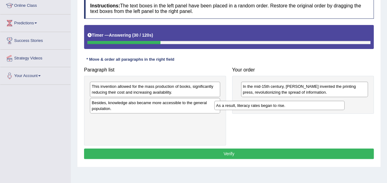
drag, startPoint x: 183, startPoint y: 101, endPoint x: 308, endPoint y: 104, distance: 124.4
click at [308, 104] on div "As a result, literacy rates began to rise." at bounding box center [279, 105] width 130 height 9
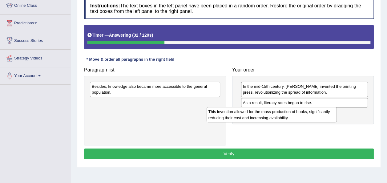
drag, startPoint x: 209, startPoint y: 91, endPoint x: 326, endPoint y: 116, distance: 119.9
click at [326, 116] on div "This invention allowed for the mass production of books, significantly reducing…" at bounding box center [271, 114] width 130 height 15
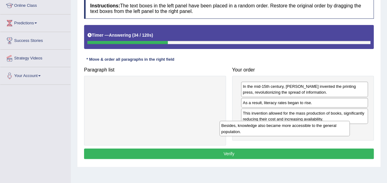
drag, startPoint x: 244, startPoint y: 104, endPoint x: 329, endPoint y: 129, distance: 88.3
click at [329, 129] on div "Besides, knowledge also became more accessible to the general population." at bounding box center [284, 128] width 130 height 15
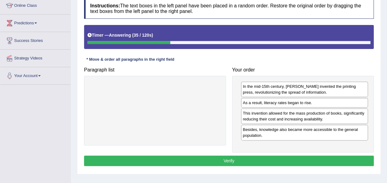
click at [314, 158] on button "Verify" at bounding box center [229, 160] width 290 height 10
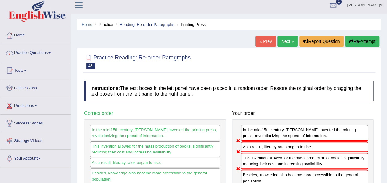
scroll to position [0, 0]
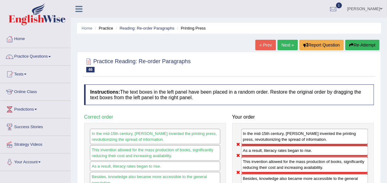
click at [292, 46] on link "Next »" at bounding box center [287, 45] width 20 height 10
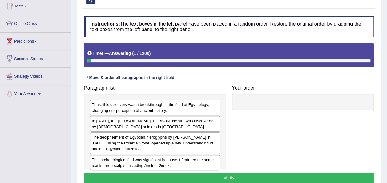
scroll to position [73, 0]
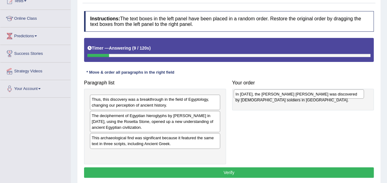
drag, startPoint x: 202, startPoint y: 118, endPoint x: 346, endPoint y: 97, distance: 145.3
click at [346, 97] on div "In 1799, the Rosetta Stone was discovered by French soldiers in Egypt." at bounding box center [299, 93] width 130 height 9
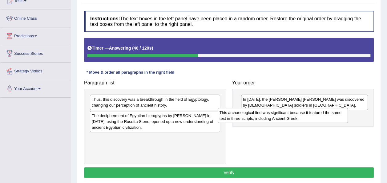
drag, startPoint x: 194, startPoint y: 138, endPoint x: 322, endPoint y: 113, distance: 130.1
click at [322, 113] on div "This archaeological find was significant because it featured the same text in t…" at bounding box center [283, 115] width 130 height 15
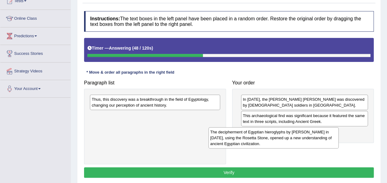
drag, startPoint x: 207, startPoint y: 121, endPoint x: 325, endPoint y: 137, distance: 119.6
click at [325, 137] on div "The decipherment of Egyptian hieroglyphs by Jean-Fran_ois Champollion in 1822, …" at bounding box center [273, 137] width 130 height 21
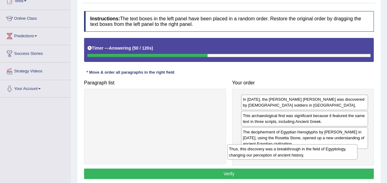
drag, startPoint x: 224, startPoint y: 108, endPoint x: 335, endPoint y: 148, distance: 118.1
click at [335, 148] on div "Thus, this discovery was a breakthrough in the field of Egyptology, changing ou…" at bounding box center [292, 151] width 130 height 15
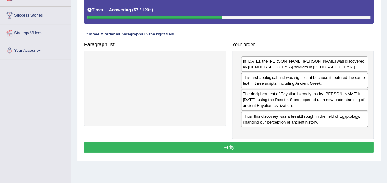
scroll to position [112, 0]
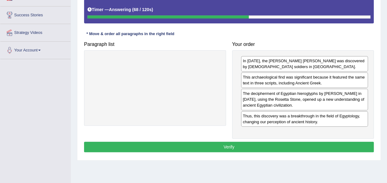
click at [302, 143] on button "Verify" at bounding box center [229, 147] width 290 height 10
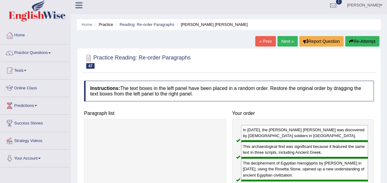
scroll to position [2, 0]
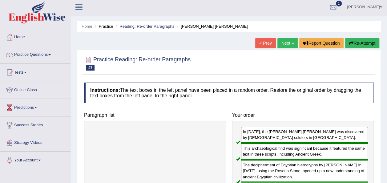
click at [285, 46] on link "Next »" at bounding box center [287, 43] width 20 height 10
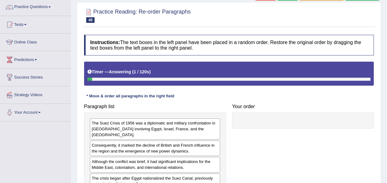
scroll to position [51, 0]
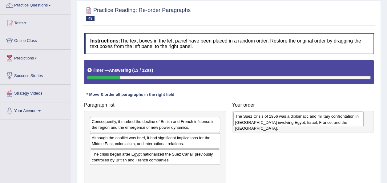
drag, startPoint x: 194, startPoint y: 126, endPoint x: 337, endPoint y: 121, distance: 143.5
click at [337, 121] on div "The Suez Crisis of 1956 was a diplomatic and military confrontation in [GEOGRAP…" at bounding box center [298, 118] width 130 height 15
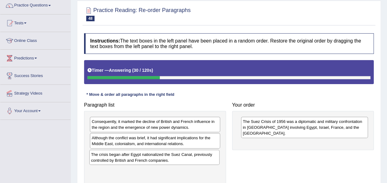
click at [199, 161] on div "The crisis began after Egypt nationalized the Suez Canal, previously controlled…" at bounding box center [154, 157] width 130 height 15
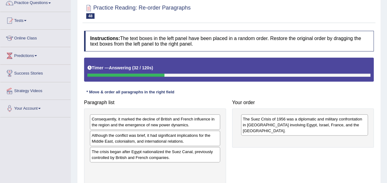
scroll to position [54, 0]
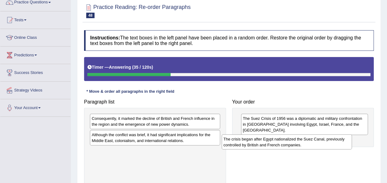
drag, startPoint x: 198, startPoint y: 157, endPoint x: 334, endPoint y: 142, distance: 137.1
click at [334, 142] on div "The crisis began after Egypt nationalized the Suez Canal, previously controlled…" at bounding box center [287, 141] width 130 height 15
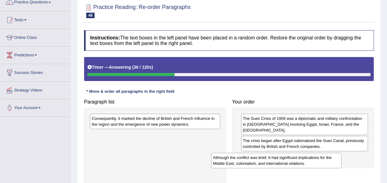
drag, startPoint x: 202, startPoint y: 138, endPoint x: 324, endPoint y: 159, distance: 123.8
click at [324, 159] on div "Although the conflict was brief, it had significant implications for the Middle…" at bounding box center [276, 160] width 130 height 15
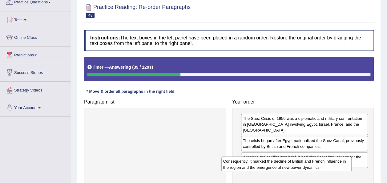
drag, startPoint x: 200, startPoint y: 122, endPoint x: 335, endPoint y: 164, distance: 141.7
click at [335, 164] on div "Consequently, it marked the decline of British and French influence in the regi…" at bounding box center [286, 163] width 130 height 15
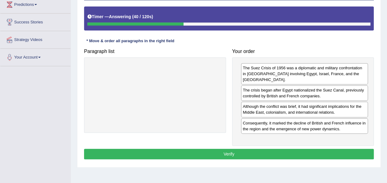
scroll to position [105, 0]
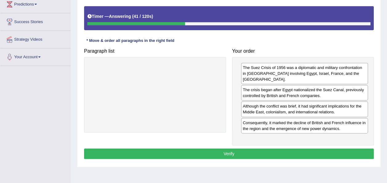
click at [319, 148] on button "Verify" at bounding box center [229, 153] width 290 height 10
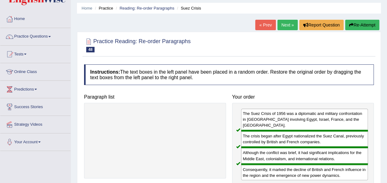
scroll to position [19, 0]
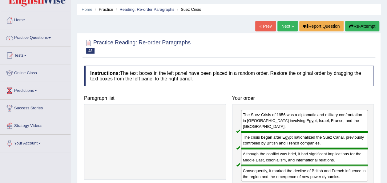
click at [295, 25] on link "Next »" at bounding box center [287, 26] width 20 height 10
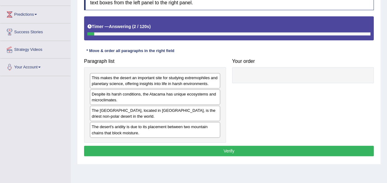
scroll to position [96, 0]
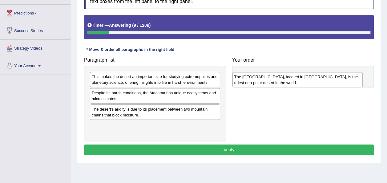
drag, startPoint x: 194, startPoint y: 113, endPoint x: 336, endPoint y: 81, distance: 146.0
click at [336, 81] on div "The [GEOGRAPHIC_DATA], located in [GEOGRAPHIC_DATA], is the driest non-polar de…" at bounding box center [297, 79] width 130 height 15
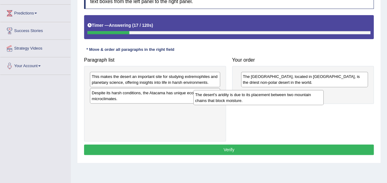
drag, startPoint x: 204, startPoint y: 109, endPoint x: 298, endPoint y: 98, distance: 94.8
click at [298, 98] on div "The desert's aridity is due to its placement between two mountain chains that b…" at bounding box center [258, 97] width 130 height 15
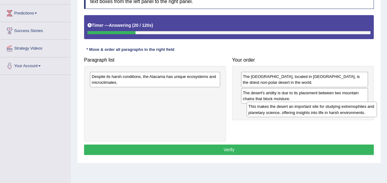
drag, startPoint x: 200, startPoint y: 78, endPoint x: 357, endPoint y: 108, distance: 160.1
click at [357, 108] on div "This makes the desert an important site for studying extremophiles and planetar…" at bounding box center [311, 109] width 130 height 15
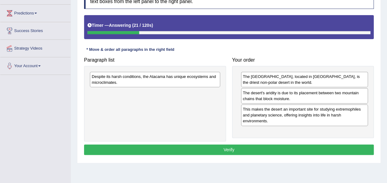
drag, startPoint x: 221, startPoint y: 76, endPoint x: 327, endPoint y: 130, distance: 119.0
click at [327, 130] on div "Paragraph list Despite its harsh conditions, the Atacama has unique ecosystems …" at bounding box center [229, 97] width 296 height 87
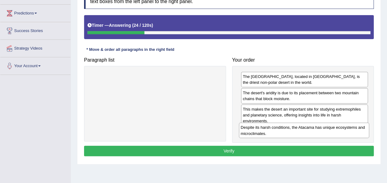
drag, startPoint x: 187, startPoint y: 77, endPoint x: 336, endPoint y: 128, distance: 157.4
click at [336, 128] on div "Despite its harsh conditions, the Atacama has unique ecosystems and microclimat…" at bounding box center [304, 129] width 130 height 15
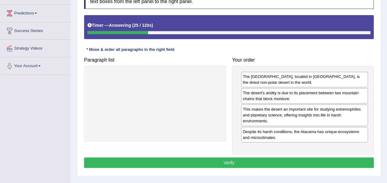
click at [310, 158] on button "Verify" at bounding box center [229, 162] width 290 height 10
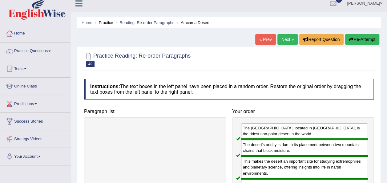
scroll to position [0, 0]
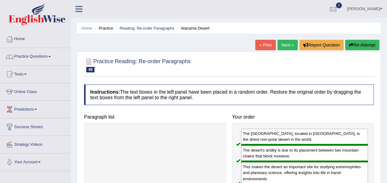
click at [283, 47] on link "Next »" at bounding box center [287, 45] width 20 height 10
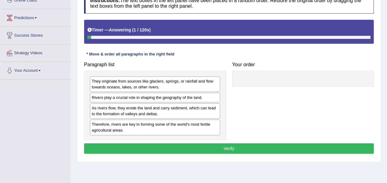
scroll to position [92, 0]
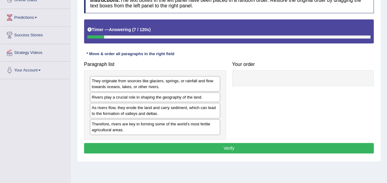
click at [180, 97] on div "Rivers play a crucial role in shaping the geography of the land." at bounding box center [155, 97] width 130 height 10
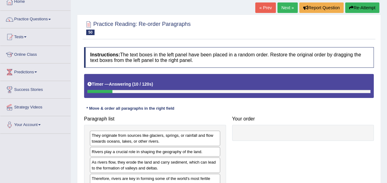
scroll to position [25, 0]
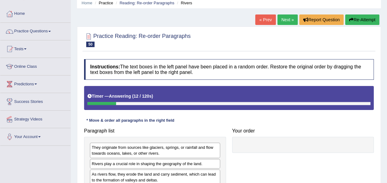
click at [284, 16] on link "Next »" at bounding box center [287, 19] width 20 height 10
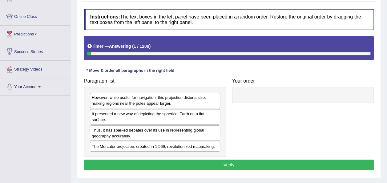
scroll to position [76, 0]
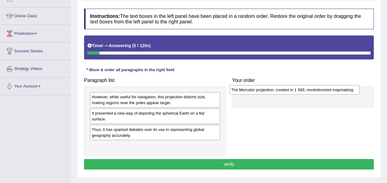
drag, startPoint x: 185, startPoint y: 146, endPoint x: 324, endPoint y: 90, distance: 150.0
click at [324, 90] on div "The Mercator projection, created in 1 569, revolutionized mapmaking." at bounding box center [294, 89] width 130 height 9
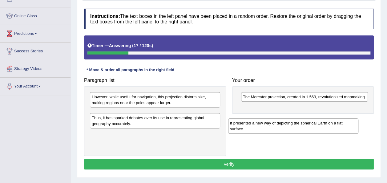
drag, startPoint x: 171, startPoint y: 112, endPoint x: 315, endPoint y: 121, distance: 143.7
click at [315, 121] on div "It presented a new way of depicting the spherical Earth on a flat surface." at bounding box center [293, 125] width 130 height 15
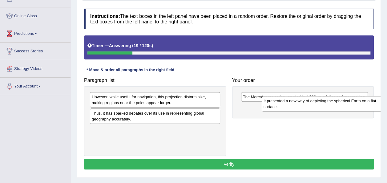
drag, startPoint x: 180, startPoint y: 114, endPoint x: 345, endPoint y: 103, distance: 165.6
click at [345, 103] on div "It presented a new way of depicting the spherical Earth on a flat surface." at bounding box center [327, 103] width 130 height 15
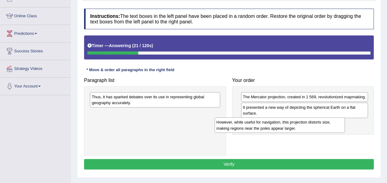
drag, startPoint x: 167, startPoint y: 97, endPoint x: 292, endPoint y: 122, distance: 127.2
click at [292, 122] on div "However, while useful for navigation, this projection distorts size, making reg…" at bounding box center [279, 124] width 130 height 15
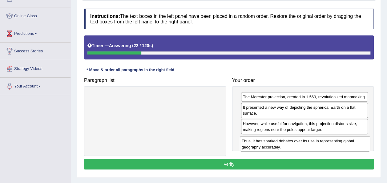
drag, startPoint x: 207, startPoint y: 98, endPoint x: 355, endPoint y: 140, distance: 153.6
click at [355, 140] on div "Thus, it has sparked debates over its use in representing global geography accu…" at bounding box center [305, 143] width 130 height 15
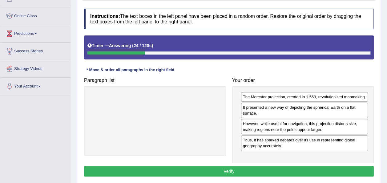
click at [334, 169] on button "Verify" at bounding box center [229, 171] width 290 height 10
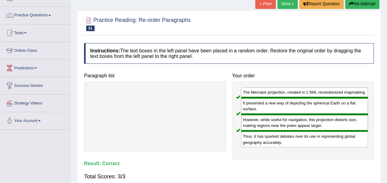
scroll to position [0, 0]
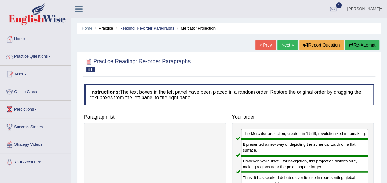
click at [289, 48] on link "Next »" at bounding box center [287, 45] width 20 height 10
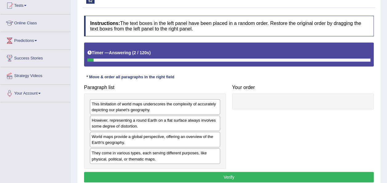
scroll to position [69, 0]
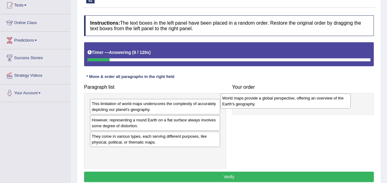
drag, startPoint x: 202, startPoint y: 136, endPoint x: 332, endPoint y: 98, distance: 135.9
click at [332, 98] on div "World maps provide a global perspective, offering an overview of the Earth's ge…" at bounding box center [285, 100] width 130 height 15
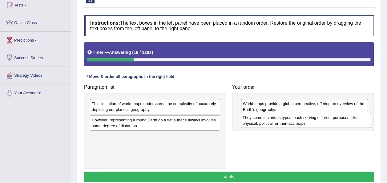
drag, startPoint x: 208, startPoint y: 136, endPoint x: 343, endPoint y: 121, distance: 135.6
click at [343, 121] on div "They come in various types, each serving different purposes, like physical, pol…" at bounding box center [306, 120] width 130 height 15
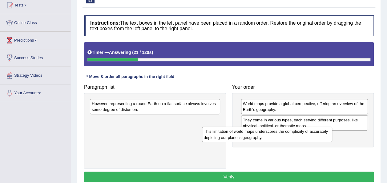
drag, startPoint x: 242, startPoint y: 111, endPoint x: 320, endPoint y: 135, distance: 82.1
click at [320, 135] on div "This limitation of world maps underscores the complexity of accurately depictin…" at bounding box center [267, 133] width 130 height 15
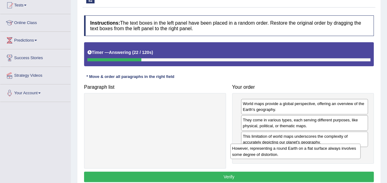
drag, startPoint x: 196, startPoint y: 110, endPoint x: 340, endPoint y: 156, distance: 151.4
click at [340, 156] on div "However, representing a round Earth on a flat surface always involves some degr…" at bounding box center [295, 150] width 130 height 15
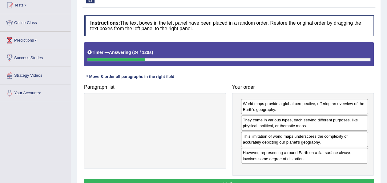
click at [316, 182] on button "Verify" at bounding box center [229, 183] width 290 height 10
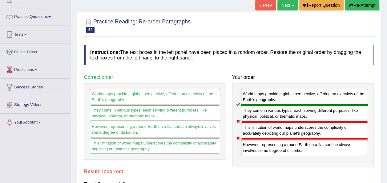
scroll to position [41, 0]
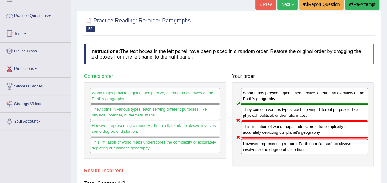
click at [286, 4] on link "Next »" at bounding box center [287, 4] width 20 height 10
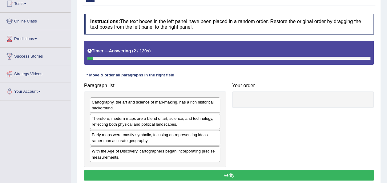
scroll to position [71, 0]
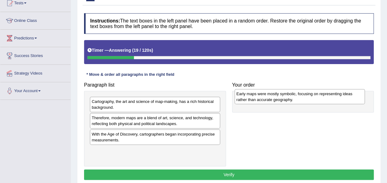
drag, startPoint x: 183, startPoint y: 137, endPoint x: 327, endPoint y: 96, distance: 150.3
click at [327, 96] on div "Early maps were mostly symbolic, focusing on representing ideas rather than acc…" at bounding box center [299, 96] width 130 height 15
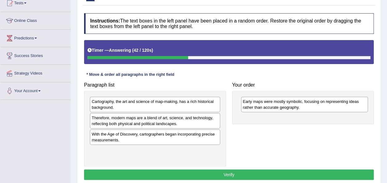
click at [185, 106] on div "Cartography, the art and science of map-making, has a rich historical backgroun…" at bounding box center [155, 104] width 130 height 15
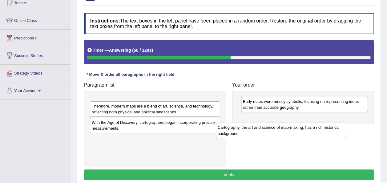
drag, startPoint x: 177, startPoint y: 104, endPoint x: 303, endPoint y: 130, distance: 128.5
click at [303, 130] on div "Cartography, the art and science of map-making, has a rich historical backgroun…" at bounding box center [281, 129] width 130 height 15
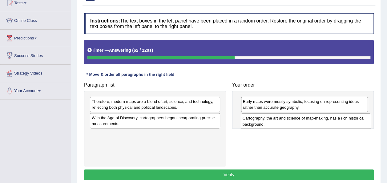
drag, startPoint x: 182, startPoint y: 108, endPoint x: 334, endPoint y: 126, distance: 153.3
click at [334, 126] on div "Cartography, the art and science of map-making, has a rich historical backgroun…" at bounding box center [306, 120] width 130 height 15
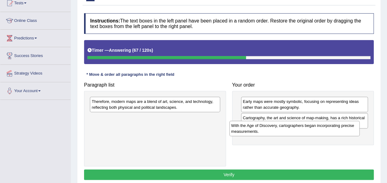
drag, startPoint x: 202, startPoint y: 122, endPoint x: 343, endPoint y: 127, distance: 140.8
click at [343, 127] on div "With the Age of Discovery, cartographers began incorporating precise measuremen…" at bounding box center [294, 128] width 130 height 15
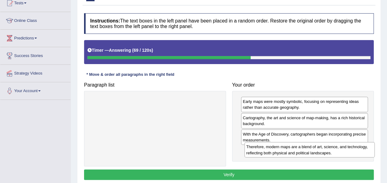
drag, startPoint x: 210, startPoint y: 111, endPoint x: 351, endPoint y: 152, distance: 146.8
click at [351, 152] on div "Therefore, modern maps are a blend of art, science, and technology, reflecting …" at bounding box center [309, 149] width 130 height 15
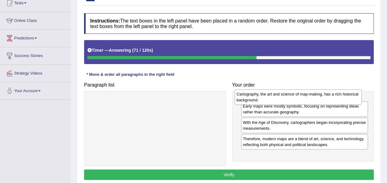
drag, startPoint x: 322, startPoint y: 117, endPoint x: 318, endPoint y: 97, distance: 20.8
click at [318, 97] on div "Cartography, the art and science of map-making, has a rich historical backgroun…" at bounding box center [297, 96] width 127 height 15
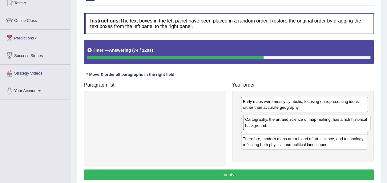
drag, startPoint x: 291, startPoint y: 103, endPoint x: 292, endPoint y: 121, distance: 17.3
click at [292, 121] on div "Cartography, the art and science of map-making, has a rich historical backgroun…" at bounding box center [306, 121] width 127 height 15
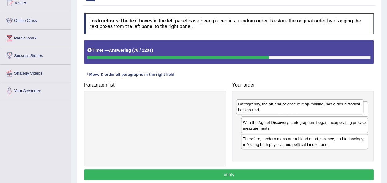
drag, startPoint x: 288, startPoint y: 133, endPoint x: 283, endPoint y: 103, distance: 30.2
click at [283, 103] on div "Cartography, the art and science of map-making, has a rich historical backgroun…" at bounding box center [299, 106] width 127 height 15
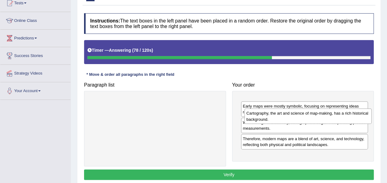
drag, startPoint x: 284, startPoint y: 101, endPoint x: 288, endPoint y: 113, distance: 13.1
click at [288, 113] on div "Cartography, the art and science of map-making, has a rich historical backgroun…" at bounding box center [307, 115] width 127 height 15
drag, startPoint x: 286, startPoint y: 105, endPoint x: 287, endPoint y: 121, distance: 15.4
click at [287, 121] on div "Cartography, the art and science of map-making, has a rich historical backgroun…" at bounding box center [305, 115] width 127 height 15
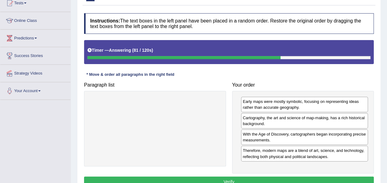
click at [260, 177] on button "Verify" at bounding box center [229, 181] width 290 height 10
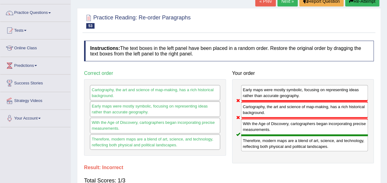
scroll to position [0, 0]
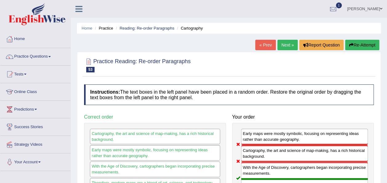
click at [286, 47] on link "Next »" at bounding box center [287, 45] width 20 height 10
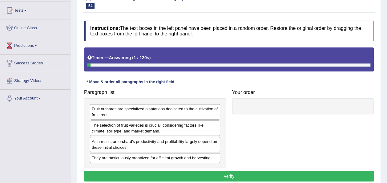
scroll to position [64, 0]
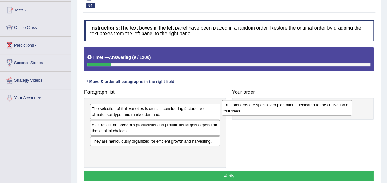
drag, startPoint x: 205, startPoint y: 108, endPoint x: 337, endPoint y: 105, distance: 131.8
click at [337, 105] on div "Fruit orchards are specialized plantations dedicated to the cultivation of frui…" at bounding box center [287, 107] width 130 height 15
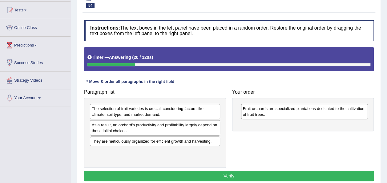
click at [196, 142] on div "They are meticulously organized for efficient growth and harvesting." at bounding box center [155, 141] width 130 height 10
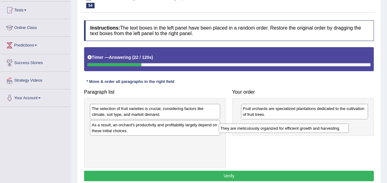
drag, startPoint x: 194, startPoint y: 139, endPoint x: 326, endPoint y: 123, distance: 132.7
click at [326, 123] on div "They are meticulously organized for efficient growth and harvesting." at bounding box center [283, 127] width 130 height 9
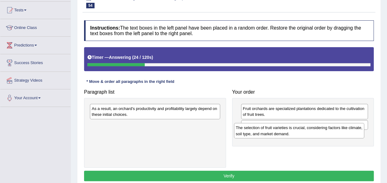
drag, startPoint x: 200, startPoint y: 108, endPoint x: 340, endPoint y: 127, distance: 140.7
click at [340, 127] on div "The selection of fruit varieties is crucial, considering factors like climate, …" at bounding box center [299, 130] width 130 height 15
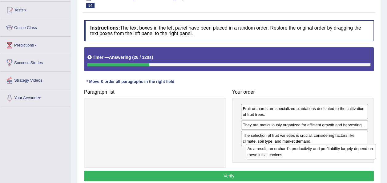
drag, startPoint x: 208, startPoint y: 113, endPoint x: 364, endPoint y: 153, distance: 161.4
click at [364, 153] on div "As a result, an orchard's productivity and profitability largely depend on thes…" at bounding box center [311, 151] width 130 height 15
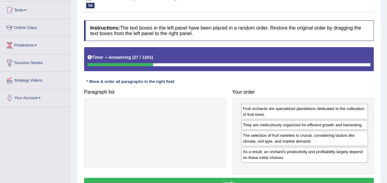
click at [339, 179] on button "Verify" at bounding box center [229, 183] width 290 height 10
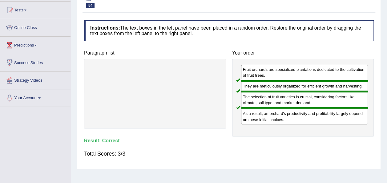
scroll to position [0, 0]
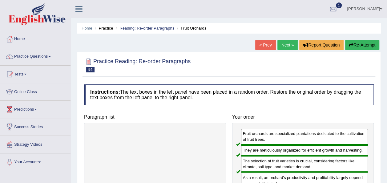
click at [284, 42] on link "Next »" at bounding box center [287, 45] width 20 height 10
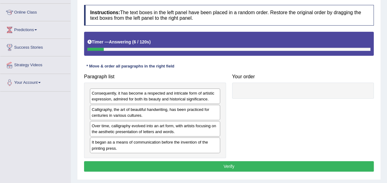
scroll to position [82, 0]
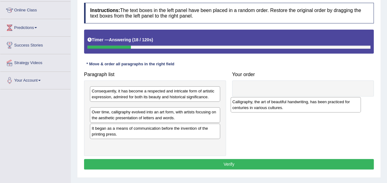
drag, startPoint x: 163, startPoint y: 111, endPoint x: 304, endPoint y: 106, distance: 141.1
click at [304, 106] on div "Calligraphy, the art of beautiful handwriting, has been practiced for centuries…" at bounding box center [295, 104] width 130 height 15
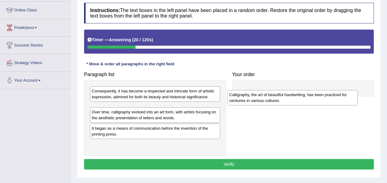
drag, startPoint x: 169, startPoint y: 108, endPoint x: 310, endPoint y: 93, distance: 141.4
click at [310, 93] on div "Calligraphy, the art of beautiful handwriting, has been practiced for centuries…" at bounding box center [292, 97] width 130 height 15
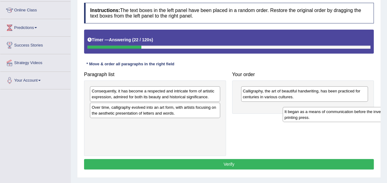
drag, startPoint x: 172, startPoint y: 125, endPoint x: 365, endPoint y: 112, distance: 193.3
click at [365, 112] on div "It began as a means of communication before the invention of the printing press." at bounding box center [348, 114] width 130 height 15
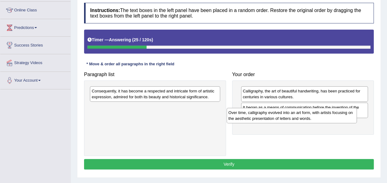
drag, startPoint x: 210, startPoint y: 115, endPoint x: 348, endPoint y: 128, distance: 138.8
click at [348, 123] on div "Over time, calligraphy evolved into an art form, with artists focusing on the a…" at bounding box center [291, 115] width 130 height 15
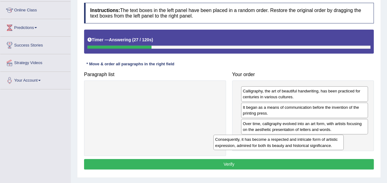
drag, startPoint x: 210, startPoint y: 93, endPoint x: 333, endPoint y: 140, distance: 131.0
click at [333, 140] on div "Consequently, it has become a respected and intricate form of artistic expressi…" at bounding box center [278, 141] width 130 height 15
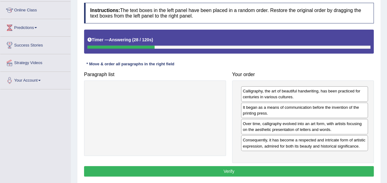
click at [318, 168] on button "Verify" at bounding box center [229, 171] width 290 height 10
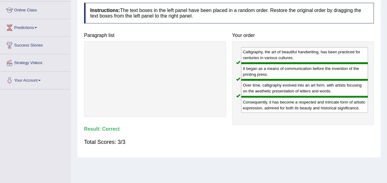
scroll to position [0, 0]
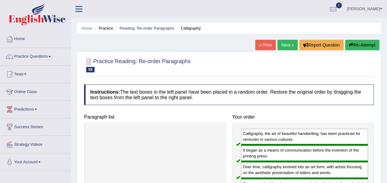
click at [287, 42] on link "Next »" at bounding box center [287, 45] width 20 height 10
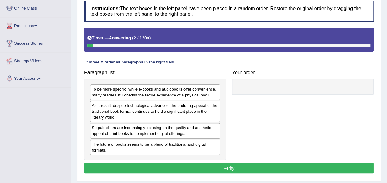
scroll to position [87, 0]
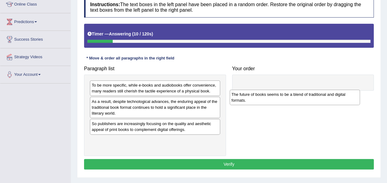
drag, startPoint x: 199, startPoint y: 142, endPoint x: 338, endPoint y: 95, distance: 146.1
click at [338, 95] on div "The future of books seems to be a blend of traditional and digital formats." at bounding box center [295, 97] width 130 height 15
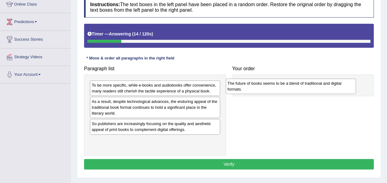
drag, startPoint x: 167, startPoint y: 142, endPoint x: 303, endPoint y: 86, distance: 146.8
click at [303, 86] on div "The future of books seems to be a blend of traditional and digital formats." at bounding box center [291, 85] width 130 height 15
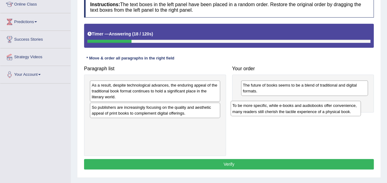
drag, startPoint x: 191, startPoint y: 87, endPoint x: 332, endPoint y: 107, distance: 142.1
click at [332, 107] on div "To be more specific, while e-books and audiobooks offer convenience, many reade…" at bounding box center [295, 108] width 130 height 15
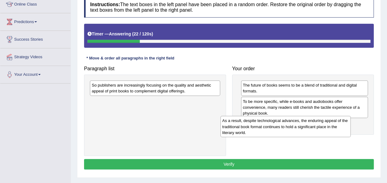
drag, startPoint x: 200, startPoint y: 89, endPoint x: 338, endPoint y: 126, distance: 142.9
click at [338, 126] on div "As a result, despite technological advances, the enduring appeal of the traditi…" at bounding box center [285, 126] width 130 height 21
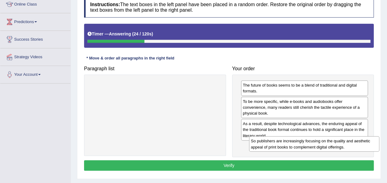
drag, startPoint x: 202, startPoint y: 88, endPoint x: 360, endPoint y: 144, distance: 167.1
click at [360, 144] on div "So publishers are increasingly focusing on the quality and aesthetic appeal of …" at bounding box center [314, 143] width 130 height 15
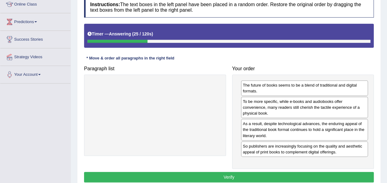
click at [339, 172] on button "Verify" at bounding box center [229, 177] width 290 height 10
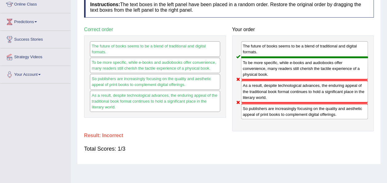
click at [339, 172] on div "Home Practice Reading: Re-order Paragraphs Future of Books « Prev Next » Report…" at bounding box center [229, 67] width 316 height 308
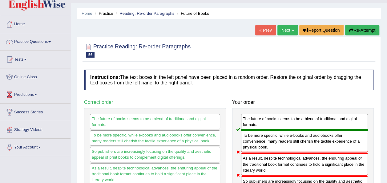
scroll to position [14, 0]
click at [284, 29] on link "Next »" at bounding box center [287, 30] width 20 height 10
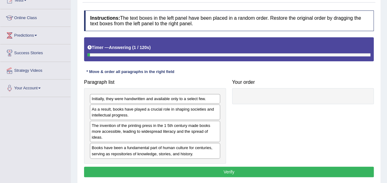
scroll to position [76, 0]
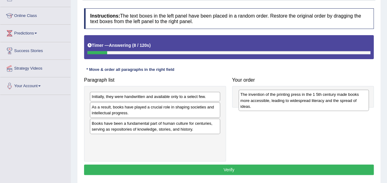
drag, startPoint x: 205, startPoint y: 127, endPoint x: 354, endPoint y: 99, distance: 151.3
click at [354, 99] on div "The invention of the printing press in the 1 5th century made books more access…" at bounding box center [303, 100] width 130 height 21
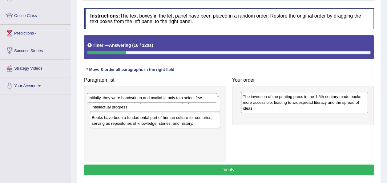
drag, startPoint x: 210, startPoint y: 96, endPoint x: 207, endPoint y: 98, distance: 3.4
click at [207, 98] on div "Initially, they were handwritten and available only to a select few." at bounding box center [152, 97] width 130 height 9
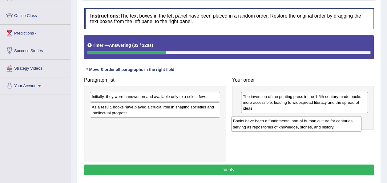
drag, startPoint x: 198, startPoint y: 124, endPoint x: 338, endPoint y: 118, distance: 139.8
click at [338, 118] on div "Books have been a fundamental part of human culture for centuries, serving as r…" at bounding box center [296, 123] width 130 height 15
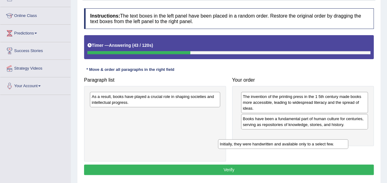
drag, startPoint x: 190, startPoint y: 101, endPoint x: 311, endPoint y: 142, distance: 127.8
click at [311, 142] on div "Initially, they were handwritten and available only to a select few." at bounding box center [283, 143] width 130 height 9
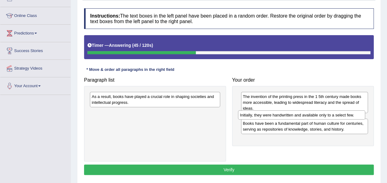
drag, startPoint x: 276, startPoint y: 132, endPoint x: 273, endPoint y: 112, distance: 20.2
click at [273, 112] on div "Initially, they were handwritten and available only to a select few." at bounding box center [301, 114] width 127 height 9
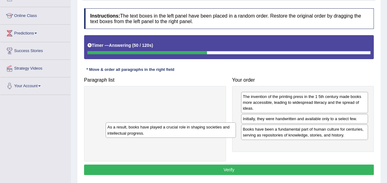
drag, startPoint x: 178, startPoint y: 102, endPoint x: 188, endPoint y: 129, distance: 29.1
click at [188, 129] on div "As a result, books have played a crucial role in shaping societies and intellec…" at bounding box center [171, 129] width 130 height 15
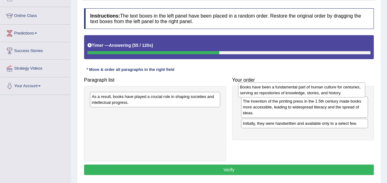
drag, startPoint x: 265, startPoint y: 129, endPoint x: 262, endPoint y: 87, distance: 41.6
click at [262, 87] on div "Books have been a fundamental part of human culture for centuries, serving as r…" at bounding box center [301, 89] width 127 height 15
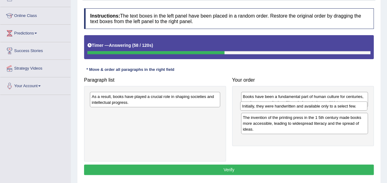
drag, startPoint x: 257, startPoint y: 131, endPoint x: 256, endPoint y: 103, distance: 28.6
click at [256, 103] on div "Initially, they were handwritten and available only to a select few." at bounding box center [303, 105] width 127 height 9
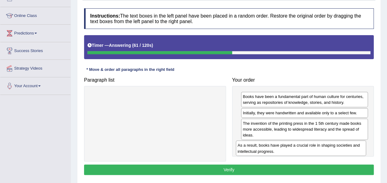
drag, startPoint x: 206, startPoint y: 106, endPoint x: 337, endPoint y: 146, distance: 137.5
click at [337, 146] on div "As a result, books have played a crucial role in shaping societies and intellec…" at bounding box center [301, 147] width 130 height 15
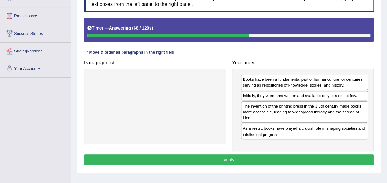
scroll to position [94, 0]
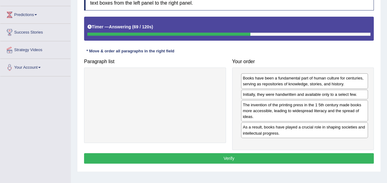
click at [329, 153] on button "Verify" at bounding box center [229, 158] width 290 height 10
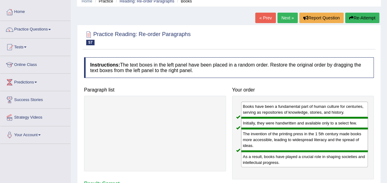
scroll to position [24, 0]
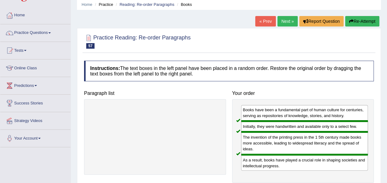
click at [288, 21] on link "Next »" at bounding box center [287, 21] width 20 height 10
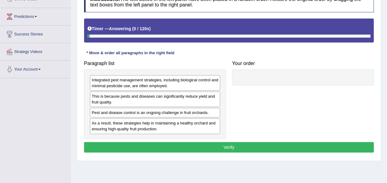
scroll to position [93, 0]
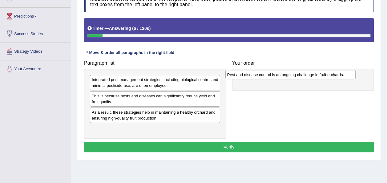
drag, startPoint x: 172, startPoint y: 112, endPoint x: 308, endPoint y: 75, distance: 140.4
click at [308, 75] on div "Pest and disease control is an ongoing challenge in fruit orchards." at bounding box center [290, 74] width 130 height 9
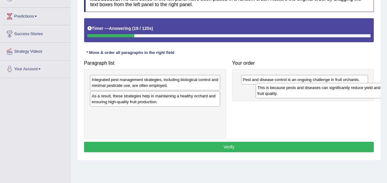
drag, startPoint x: 186, startPoint y: 98, endPoint x: 348, endPoint y: 90, distance: 162.0
click at [348, 90] on div "This is because pests and diseases can significantly reduce yield and fruit qua…" at bounding box center [320, 90] width 130 height 15
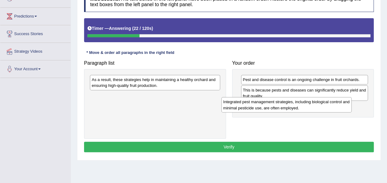
drag, startPoint x: 215, startPoint y: 82, endPoint x: 341, endPoint y: 103, distance: 128.2
click at [341, 103] on div "Integrated pest management strategies, including biological control and minimal…" at bounding box center [286, 104] width 130 height 15
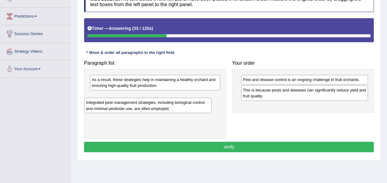
drag, startPoint x: 284, startPoint y: 112, endPoint x: 150, endPoint y: 103, distance: 134.1
click at [150, 103] on div "Integrated pest management strategies, including biological control and minimal…" at bounding box center [147, 105] width 127 height 15
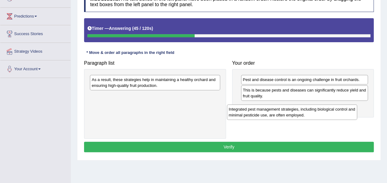
drag, startPoint x: 194, startPoint y: 98, endPoint x: 337, endPoint y: 110, distance: 143.3
click at [337, 110] on div "Integrated pest management strategies, including biological control and minimal…" at bounding box center [292, 111] width 130 height 15
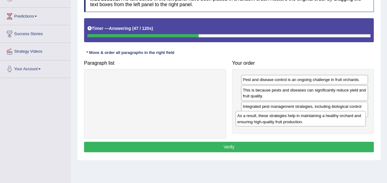
drag, startPoint x: 249, startPoint y: 106, endPoint x: 335, endPoint y: 122, distance: 87.3
click at [335, 122] on div "As a result, these strategies help in maintaining a healthy orchard and ensurin…" at bounding box center [300, 118] width 130 height 15
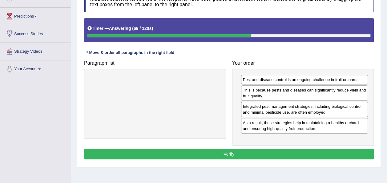
click at [291, 152] on button "Verify" at bounding box center [229, 154] width 290 height 10
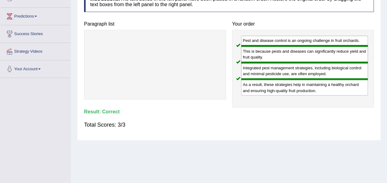
scroll to position [0, 0]
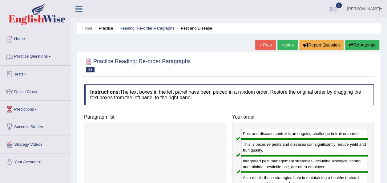
click at [35, 57] on link "Practice Questions" at bounding box center [35, 55] width 70 height 15
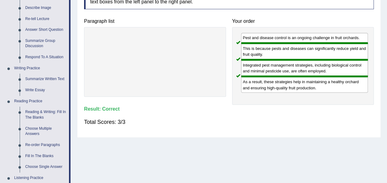
scroll to position [96, 0]
click at [41, 126] on link "Choose Multiple Answers" at bounding box center [45, 130] width 46 height 16
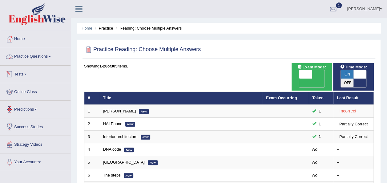
click at [49, 62] on link "Practice Questions" at bounding box center [35, 55] width 70 height 15
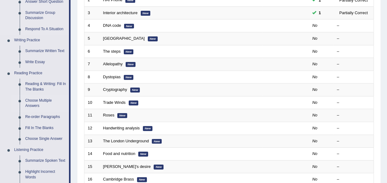
scroll to position [124, 0]
click at [45, 137] on link "Choose Single Answer" at bounding box center [45, 138] width 46 height 11
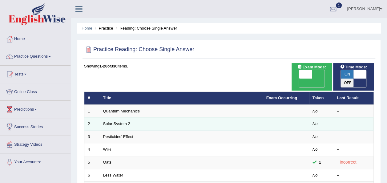
click at [135, 118] on td "Solar System 2" at bounding box center [181, 124] width 163 height 13
click at [112, 121] on link "Solar System 2" at bounding box center [116, 123] width 27 height 5
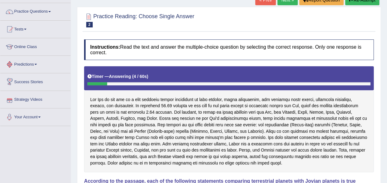
scroll to position [45, 0]
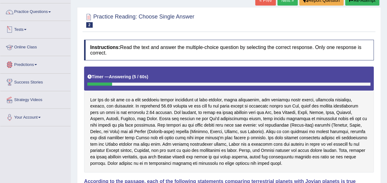
click at [30, 30] on link "Tests" at bounding box center [35, 28] width 70 height 15
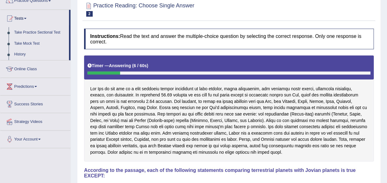
scroll to position [0, 0]
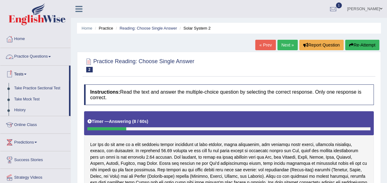
click at [44, 55] on link "Practice Questions" at bounding box center [35, 55] width 70 height 15
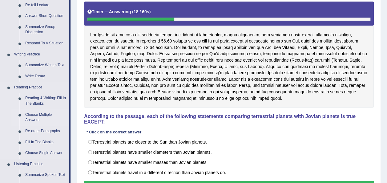
scroll to position [102, 0]
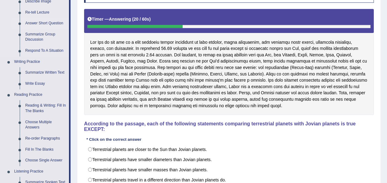
click at [45, 25] on link "Answer Short Question" at bounding box center [45, 23] width 46 height 11
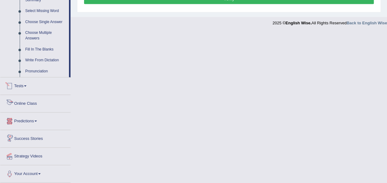
scroll to position [280, 0]
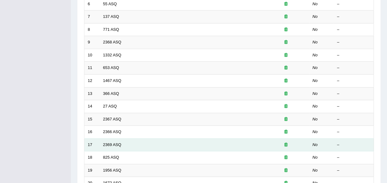
scroll to position [173, 0]
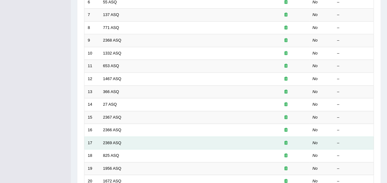
click at [127, 136] on td "2369 ASQ" at bounding box center [181, 142] width 163 height 13
click at [121, 136] on td "2369 ASQ" at bounding box center [181, 142] width 163 height 13
click at [108, 140] on link "2369 ASQ" at bounding box center [112, 142] width 18 height 5
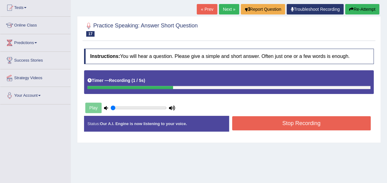
scroll to position [75, 0]
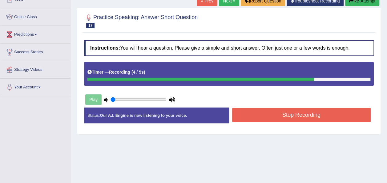
click at [246, 111] on button "Stop Recording" at bounding box center [301, 115] width 139 height 14
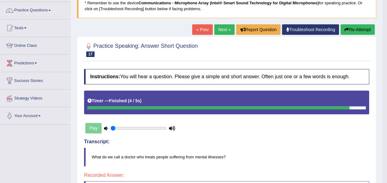
scroll to position [41, 0]
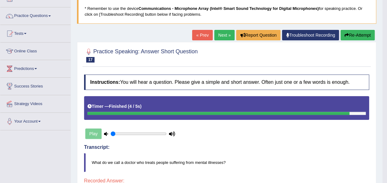
click at [220, 31] on link "Next »" at bounding box center [224, 35] width 20 height 10
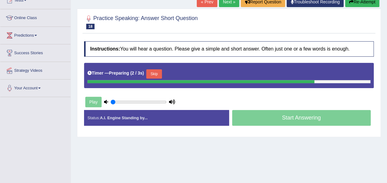
scroll to position [74, 0]
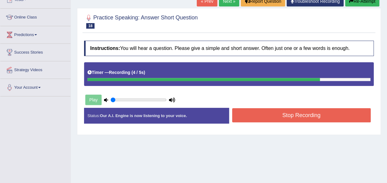
click at [259, 114] on button "Stop Recording" at bounding box center [301, 115] width 139 height 14
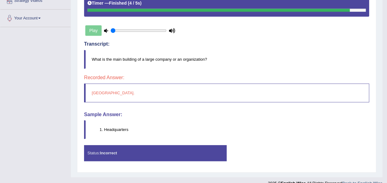
scroll to position [0, 0]
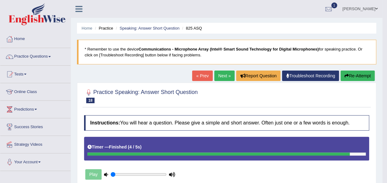
click at [223, 76] on link "Next »" at bounding box center [224, 75] width 20 height 10
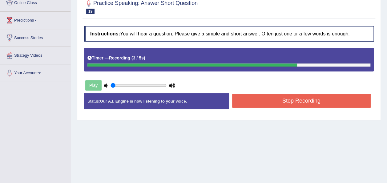
scroll to position [121, 0]
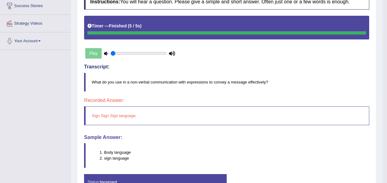
click at [245, 89] on blockquote "What do you use in a non-verbal communication with expressions to convey a mess…" at bounding box center [226, 82] width 285 height 19
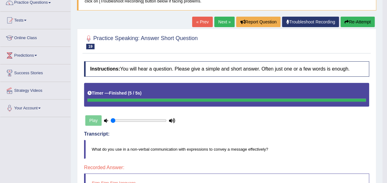
scroll to position [54, 0]
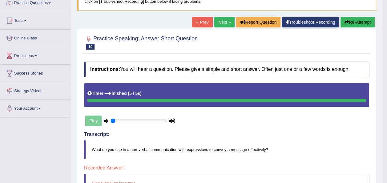
click at [231, 20] on link "Next »" at bounding box center [224, 22] width 20 height 10
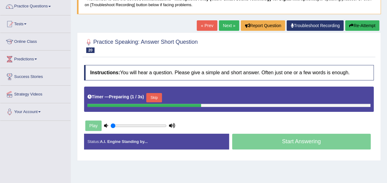
scroll to position [50, 0]
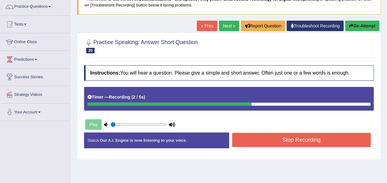
click at [231, 138] on div "Stop Recording" at bounding box center [301, 141] width 145 height 16
click at [233, 138] on button "Stop Recording" at bounding box center [301, 140] width 139 height 14
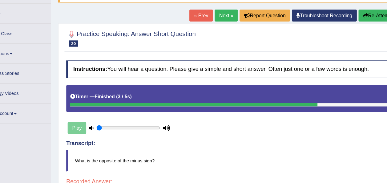
scroll to position [46, 0]
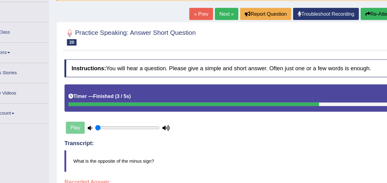
click at [226, 30] on link "Next »" at bounding box center [224, 29] width 20 height 10
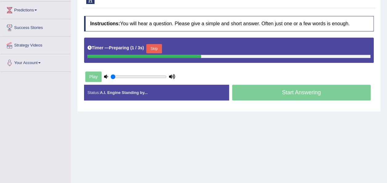
scroll to position [99, 0]
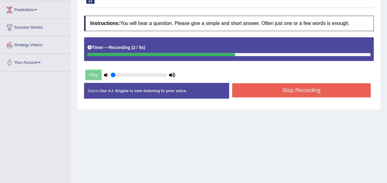
click at [253, 87] on button "Stop Recording" at bounding box center [301, 90] width 139 height 14
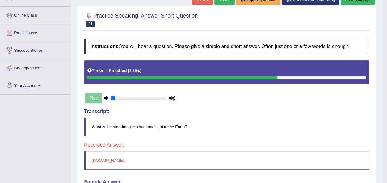
scroll to position [73, 0]
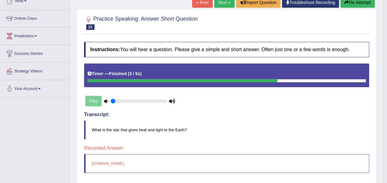
click at [223, 3] on link "Next »" at bounding box center [224, 2] width 20 height 10
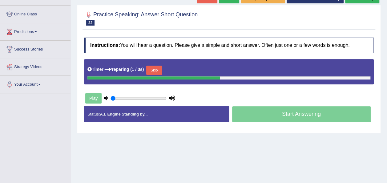
scroll to position [78, 0]
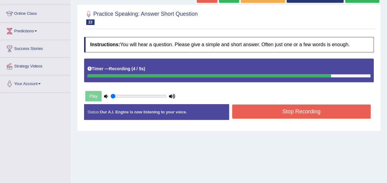
click at [253, 113] on button "Stop Recording" at bounding box center [301, 111] width 139 height 14
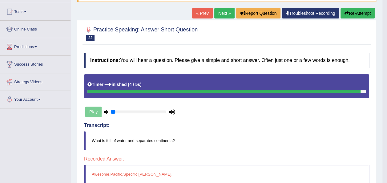
scroll to position [62, 0]
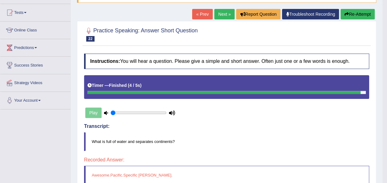
click at [225, 14] on link "Next »" at bounding box center [224, 14] width 20 height 10
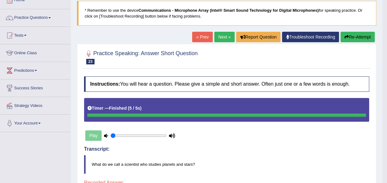
scroll to position [38, 0]
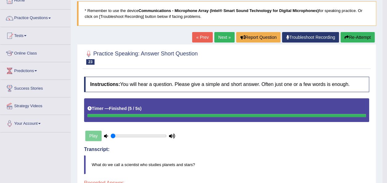
click at [224, 36] on link "Next »" at bounding box center [224, 37] width 20 height 10
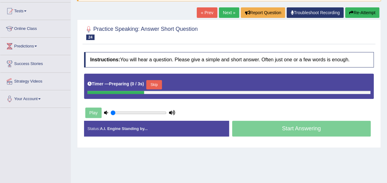
scroll to position [66, 0]
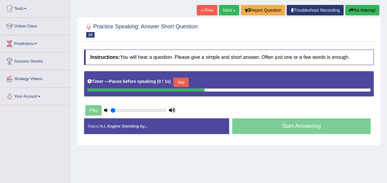
click at [232, 9] on link "Next »" at bounding box center [229, 10] width 20 height 10
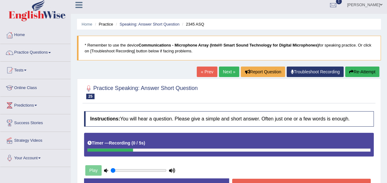
scroll to position [34, 0]
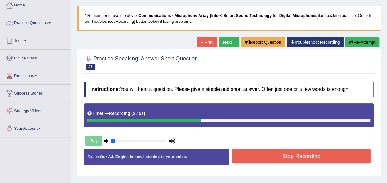
click at [227, 41] on link "Next »" at bounding box center [229, 42] width 20 height 10
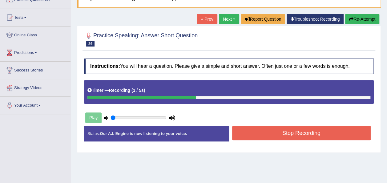
scroll to position [58, 0]
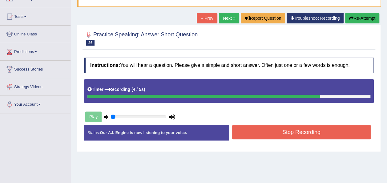
click at [257, 130] on button "Stop Recording" at bounding box center [301, 132] width 139 height 14
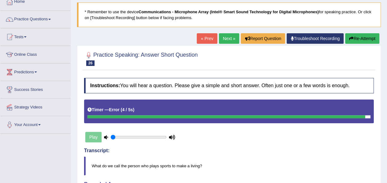
scroll to position [21, 0]
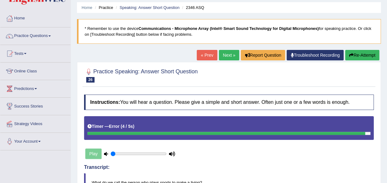
click at [225, 56] on link "Next »" at bounding box center [229, 55] width 20 height 10
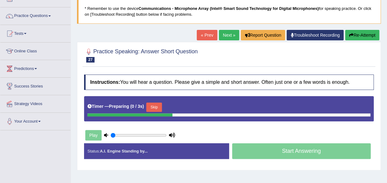
scroll to position [41, 0]
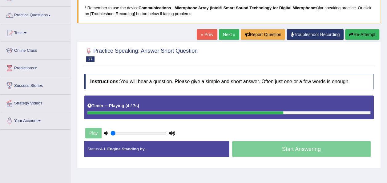
click at [226, 34] on link "Next »" at bounding box center [229, 34] width 20 height 10
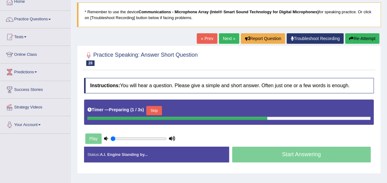
scroll to position [39, 0]
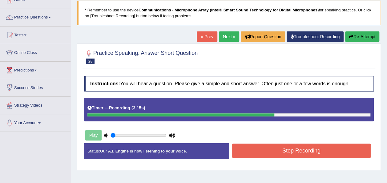
click at [241, 149] on button "Stop Recording" at bounding box center [301, 150] width 139 height 14
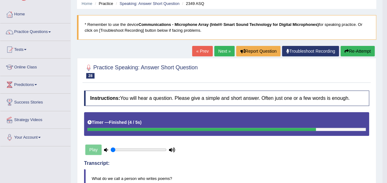
scroll to position [23, 0]
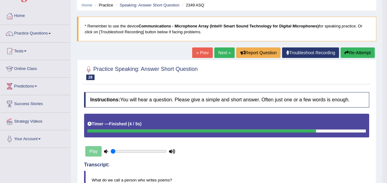
click at [225, 51] on link "Next »" at bounding box center [224, 52] width 20 height 10
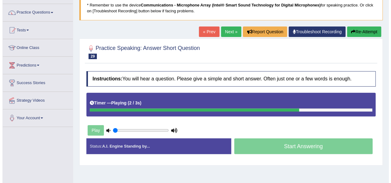
scroll to position [44, 0]
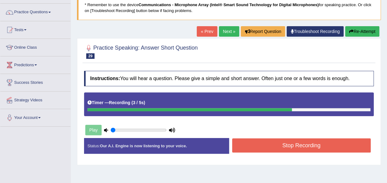
click at [286, 144] on button "Stop Recording" at bounding box center [301, 145] width 139 height 14
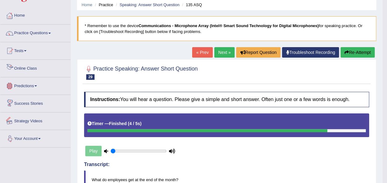
scroll to position [23, 0]
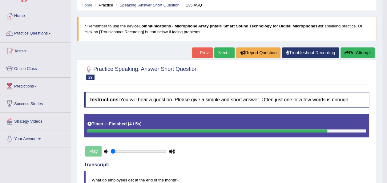
click at [51, 33] on span at bounding box center [49, 33] width 2 height 1
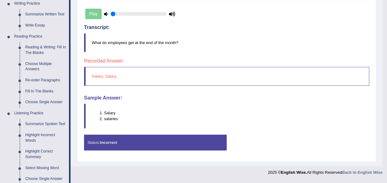
scroll to position [161, 0]
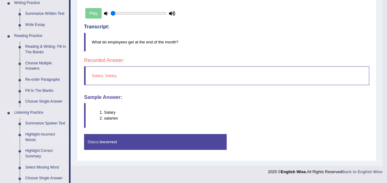
click at [37, 133] on link "Highlight Incorrect Words" at bounding box center [45, 137] width 46 height 16
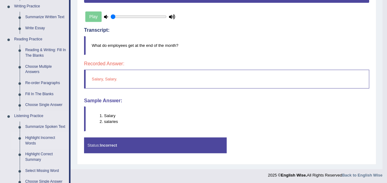
scroll to position [294, 0]
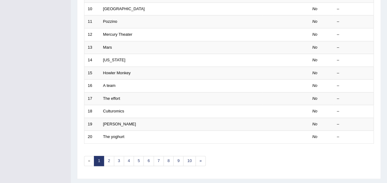
scroll to position [222, 0]
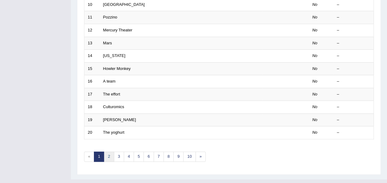
click at [108, 151] on link "2" at bounding box center [109, 156] width 10 height 10
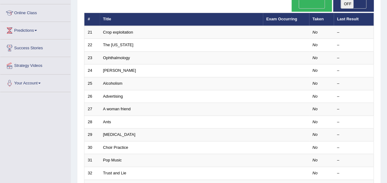
scroll to position [102, 0]
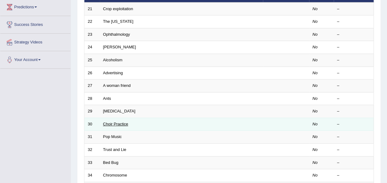
click at [118, 122] on link "Choir Practice" at bounding box center [115, 124] width 25 height 5
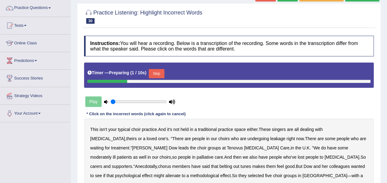
scroll to position [54, 0]
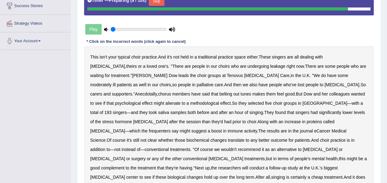
scroll to position [121, 0]
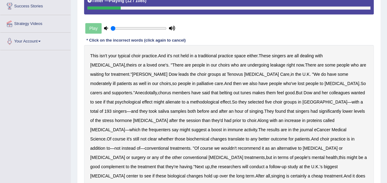
click at [270, 65] on b "leakage" at bounding box center [277, 64] width 15 height 5
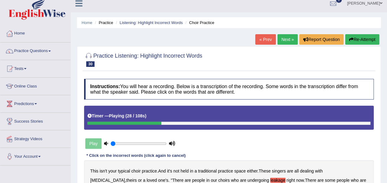
scroll to position [5, 0]
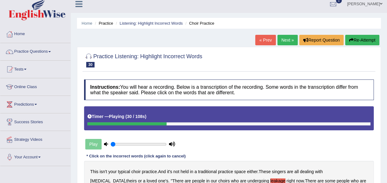
click at [285, 39] on link "Next »" at bounding box center [287, 40] width 20 height 10
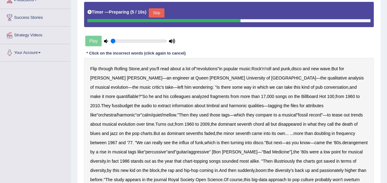
scroll to position [108, 0]
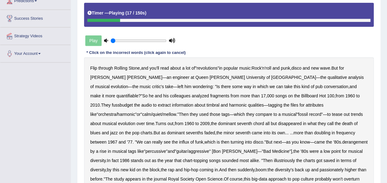
click at [151, 84] on b "music" at bounding box center [144, 86] width 11 height 5
click at [303, 71] on div "Flip through Rolling Stone , and you'll read about a lot of " revolutions " in …" at bounding box center [229, 132] width 290 height 151
click at [151, 84] on b "music" at bounding box center [144, 86] width 11 height 5
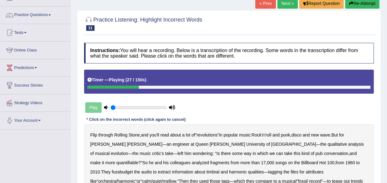
scroll to position [41, 0]
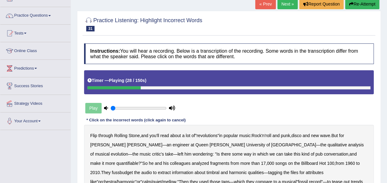
click at [279, 2] on link "Next »" at bounding box center [287, 4] width 20 height 10
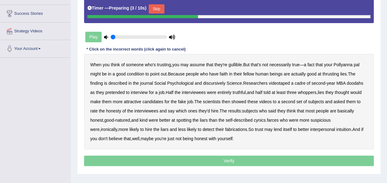
scroll to position [114, 0]
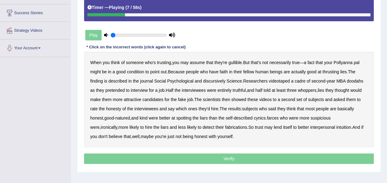
click at [136, 70] on b "condition" at bounding box center [135, 71] width 17 height 5
click at [332, 71] on b "thrusting" at bounding box center [330, 71] width 17 height 5
click at [210, 79] on b "discursively" at bounding box center [214, 80] width 22 height 5
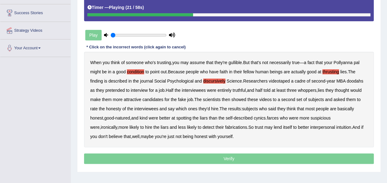
drag, startPoint x: 349, startPoint y: 80, endPoint x: 230, endPoint y: 93, distance: 119.5
click at [230, 93] on div "When you think of someone who's trusting , you may assume that they're gullible…" at bounding box center [229, 99] width 290 height 95
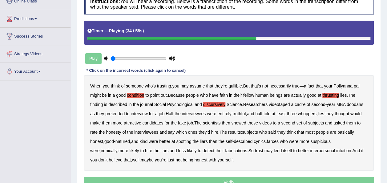
scroll to position [88, 0]
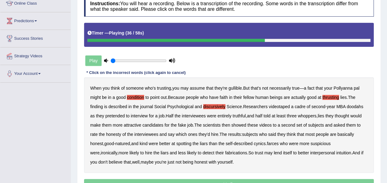
click at [357, 104] on b "doodahs" at bounding box center [355, 106] width 17 height 5
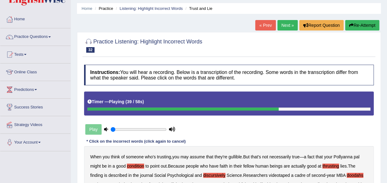
scroll to position [19, 0]
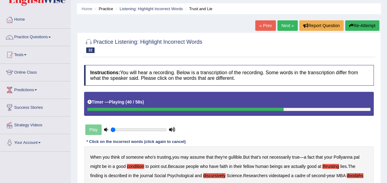
click at [291, 23] on link "Next »" at bounding box center [287, 25] width 20 height 10
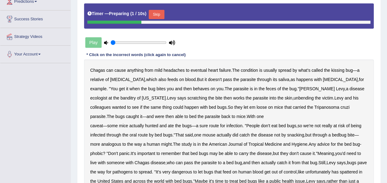
scroll to position [108, 0]
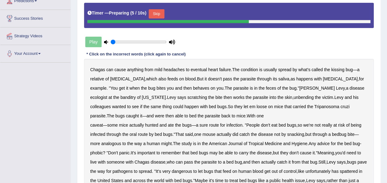
click at [99, 70] on b "Chagas" at bounding box center [97, 69] width 15 height 5
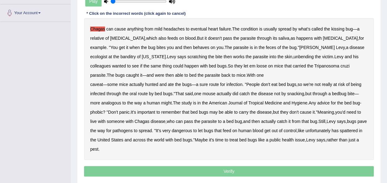
scroll to position [149, 0]
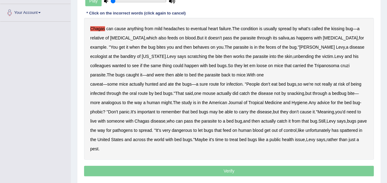
click at [99, 26] on b "Chagas" at bounding box center [97, 28] width 15 height 5
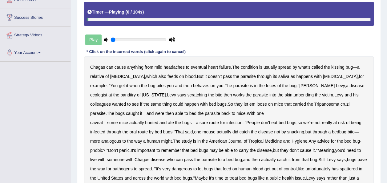
scroll to position [110, 0]
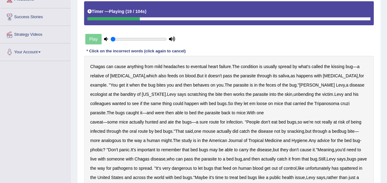
click at [193, 82] on b "behaves" at bounding box center [201, 84] width 16 height 5
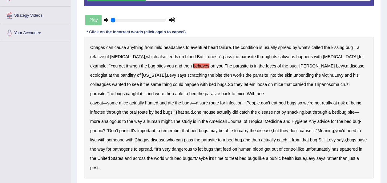
scroll to position [132, 0]
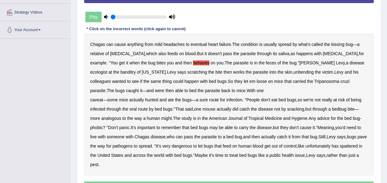
click at [136, 70] on b "banditry" at bounding box center [127, 72] width 15 height 5
click at [293, 70] on b "unbending" at bounding box center [303, 72] width 20 height 5
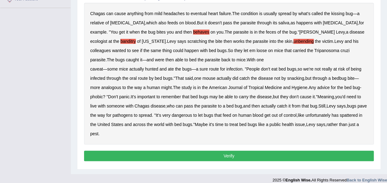
scroll to position [165, 0]
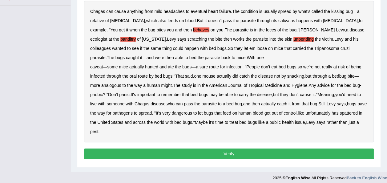
click at [253, 154] on button "Verify" at bounding box center [229, 153] width 290 height 10
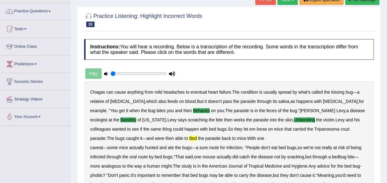
scroll to position [44, 0]
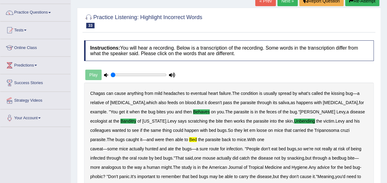
click at [287, 2] on link "Next »" at bounding box center [287, 1] width 20 height 10
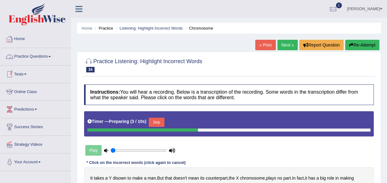
click at [36, 57] on link "Practice Questions" at bounding box center [35, 55] width 70 height 15
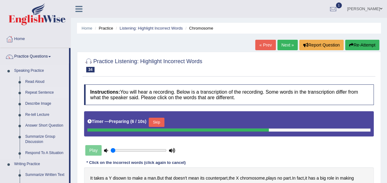
click at [37, 92] on link "Repeat Sentence" at bounding box center [45, 92] width 46 height 11
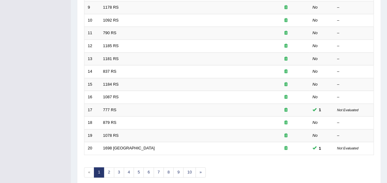
scroll to position [222, 0]
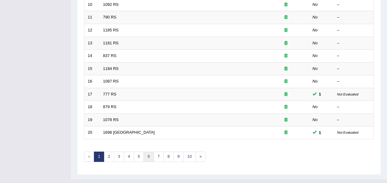
click at [150, 151] on link "6" at bounding box center [148, 156] width 10 height 10
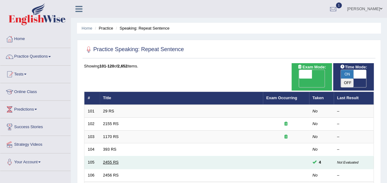
click at [110, 160] on link "2455 RS" at bounding box center [111, 162] width 16 height 5
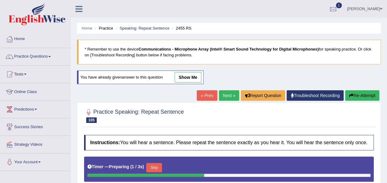
scroll to position [59, 0]
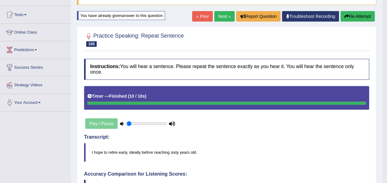
click at [222, 16] on link "Next »" at bounding box center [224, 16] width 20 height 10
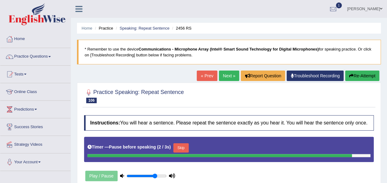
type input "0.75"
click at [154, 173] on input "range" at bounding box center [146, 175] width 40 height 5
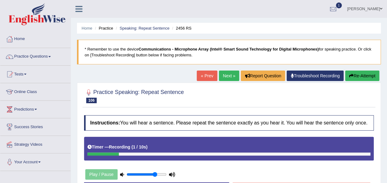
click at [221, 76] on link "Next »" at bounding box center [229, 75] width 20 height 10
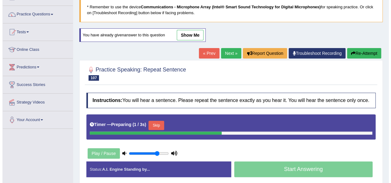
scroll to position [42, 0]
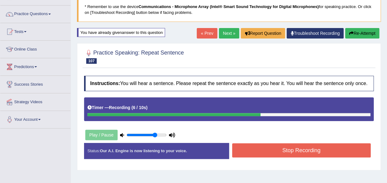
click at [322, 147] on button "Stop Recording" at bounding box center [301, 150] width 139 height 14
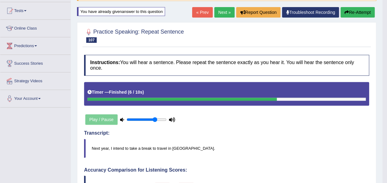
scroll to position [10, 0]
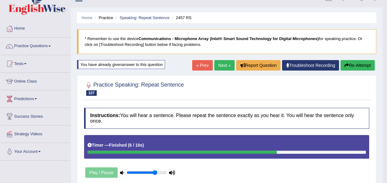
click at [224, 65] on link "Next »" at bounding box center [224, 65] width 20 height 10
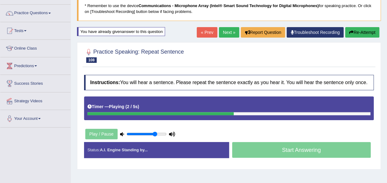
scroll to position [49, 0]
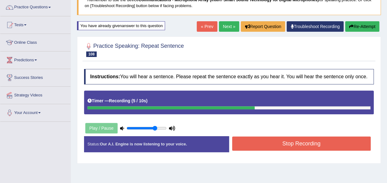
click at [285, 143] on button "Stop Recording" at bounding box center [301, 143] width 139 height 14
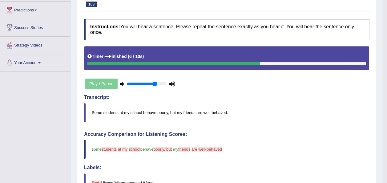
scroll to position [0, 0]
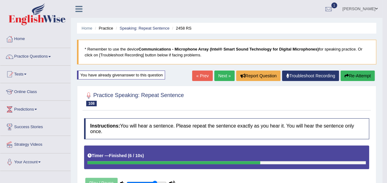
click at [224, 74] on link "Next »" at bounding box center [224, 75] width 20 height 10
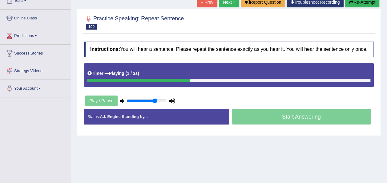
scroll to position [74, 0]
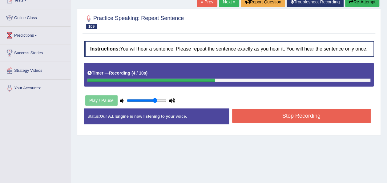
click at [343, 113] on button "Stop Recording" at bounding box center [301, 116] width 139 height 14
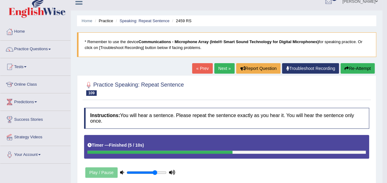
scroll to position [0, 0]
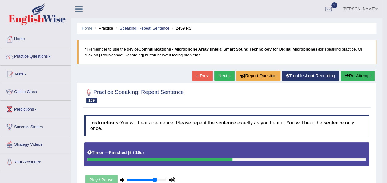
click at [224, 73] on link "Next »" at bounding box center [224, 75] width 20 height 10
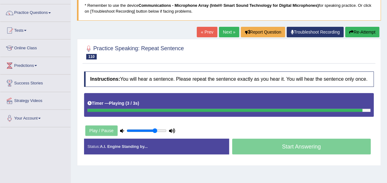
scroll to position [49, 0]
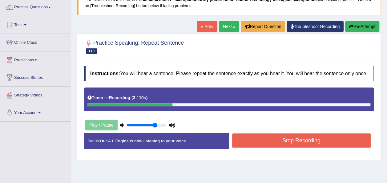
click at [345, 139] on button "Stop Recording" at bounding box center [301, 140] width 139 height 14
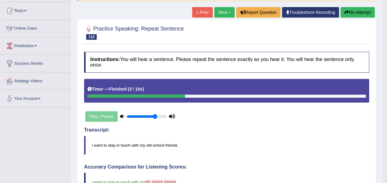
scroll to position [63, 0]
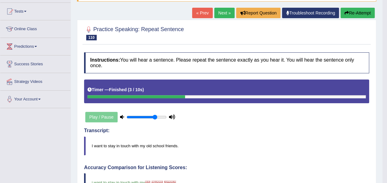
click at [219, 12] on link "Next »" at bounding box center [224, 13] width 20 height 10
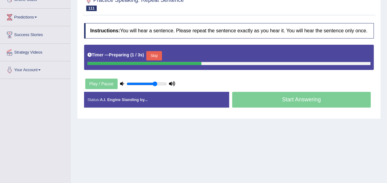
scroll to position [92, 0]
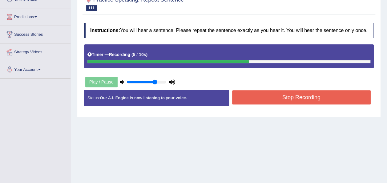
click at [288, 118] on div "Home Practice Speaking: Repeat Sentence 2461 RS * Remember to use the device Co…" at bounding box center [229, 62] width 316 height 308
click at [284, 98] on button "Stop Recording" at bounding box center [301, 97] width 139 height 14
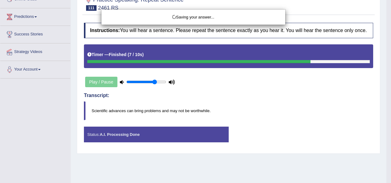
click at [284, 98] on div "Saving your answer..." at bounding box center [195, 91] width 391 height 183
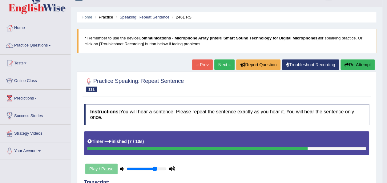
scroll to position [0, 0]
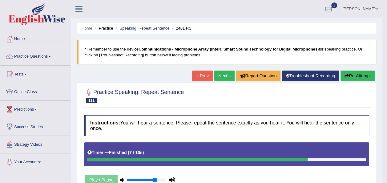
click at [220, 74] on link "Next »" at bounding box center [224, 75] width 20 height 10
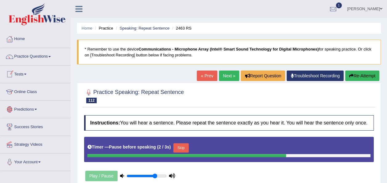
click at [179, 144] on button "Skip" at bounding box center [180, 147] width 15 height 9
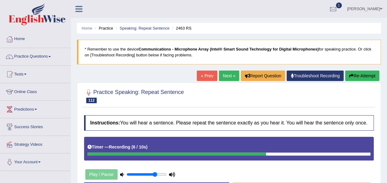
click at [179, 144] on div "Timer — Recording ( 6 / 10s )" at bounding box center [228, 147] width 283 height 11
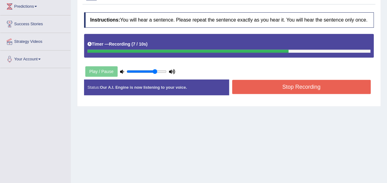
scroll to position [103, 0]
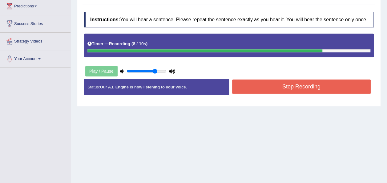
click at [250, 92] on button "Stop Recording" at bounding box center [301, 86] width 139 height 14
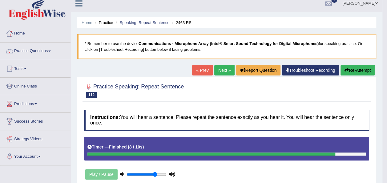
scroll to position [5, 0]
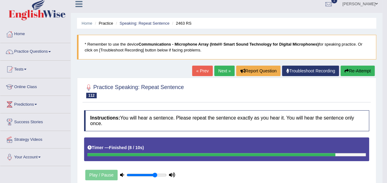
click at [221, 71] on link "Next »" at bounding box center [224, 71] width 20 height 10
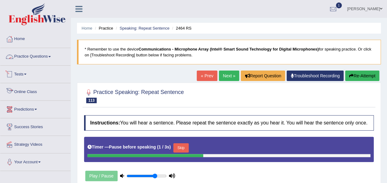
click at [37, 58] on link "Practice Questions" at bounding box center [35, 55] width 70 height 15
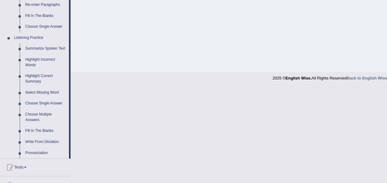
scroll to position [238, 0]
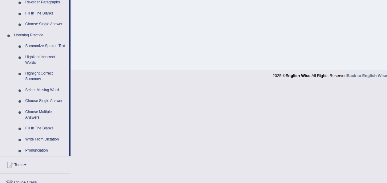
click at [38, 137] on link "Write From Dictation" at bounding box center [45, 139] width 46 height 11
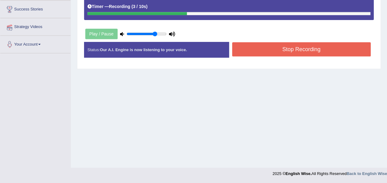
scroll to position [78, 0]
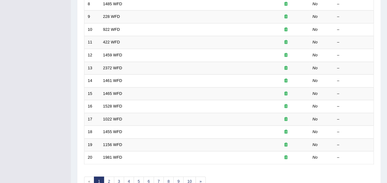
scroll to position [222, 0]
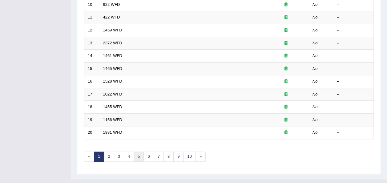
click at [138, 151] on link "5" at bounding box center [139, 156] width 10 height 10
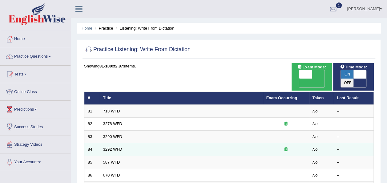
click at [118, 143] on td "3292 WFD" at bounding box center [181, 149] width 163 height 13
click at [118, 147] on link "3292 WFD" at bounding box center [112, 149] width 19 height 5
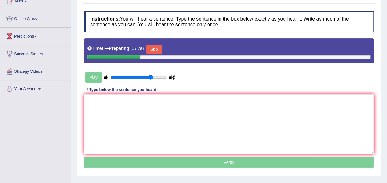
scroll to position [73, 0]
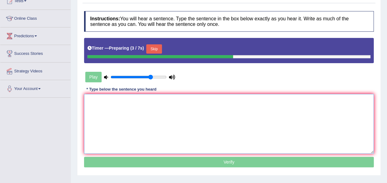
click at [121, 120] on textarea at bounding box center [229, 124] width 290 height 60
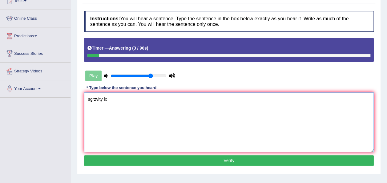
click at [135, 104] on textarea "sgrzvity ix" at bounding box center [229, 122] width 290 height 60
type textarea "s"
drag, startPoint x: 135, startPoint y: 104, endPoint x: 270, endPoint y: 39, distance: 149.1
click at [270, 39] on div "Instructions: You will hear a sentence. Type the sentence in the box below exac…" at bounding box center [228, 89] width 293 height 162
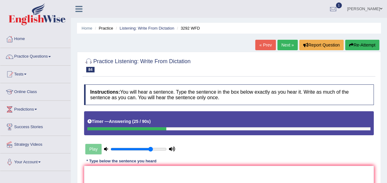
click at [285, 45] on link "Next »" at bounding box center [287, 45] width 20 height 10
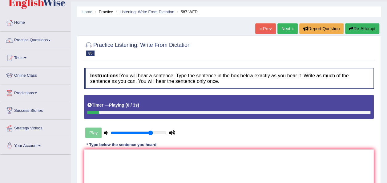
scroll to position [16, 0]
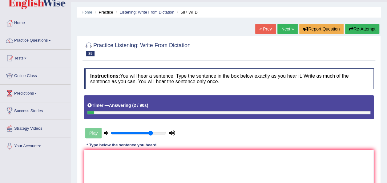
click at [292, 25] on link "Next »" at bounding box center [287, 29] width 20 height 10
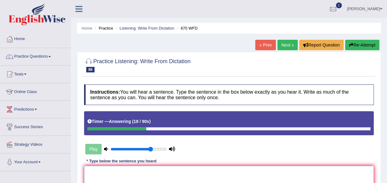
type textarea "s"
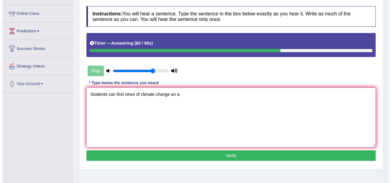
scroll to position [78, 0]
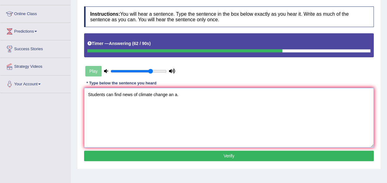
type textarea "Students can find news of climate change an a."
click at [193, 151] on button "Verify" at bounding box center [229, 155] width 290 height 10
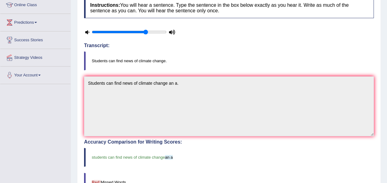
scroll to position [0, 0]
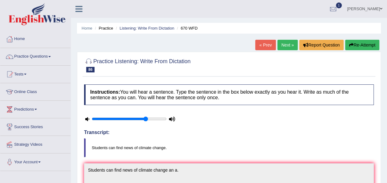
click at [286, 44] on link "Next »" at bounding box center [287, 45] width 20 height 10
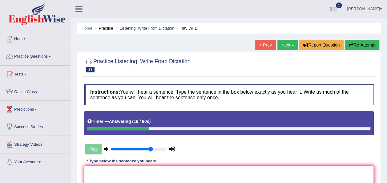
drag, startPoint x: 0, startPoint y: 0, endPoint x: 152, endPoint y: 182, distance: 237.0
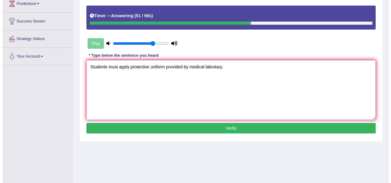
scroll to position [106, 0]
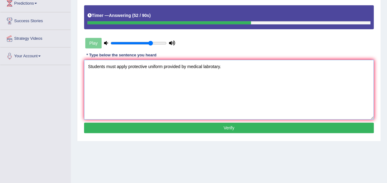
type textarea "Students must apply protective uniform provided by medical labrotary."
click at [191, 129] on button "Verify" at bounding box center [229, 127] width 290 height 10
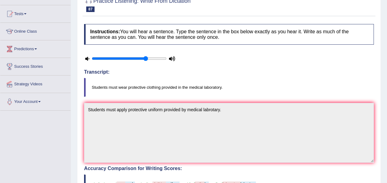
scroll to position [0, 0]
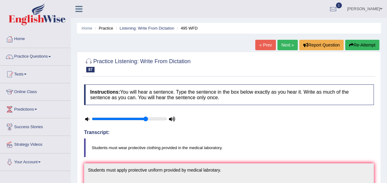
click at [286, 42] on link "Next »" at bounding box center [287, 45] width 20 height 10
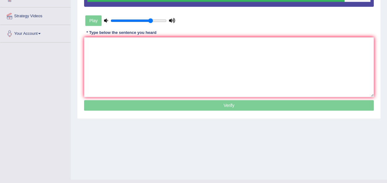
scroll to position [140, 0]
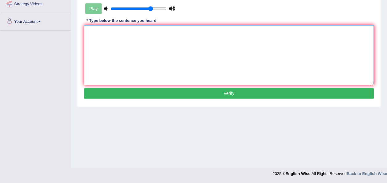
click at [248, 40] on textarea at bounding box center [229, 55] width 290 height 60
type textarea "p"
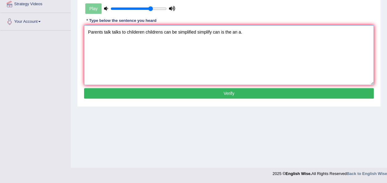
type textarea "Parents talk talks to childeren childrens can be simplified simplify can is the…"
click at [233, 95] on button "Verify" at bounding box center [229, 93] width 290 height 10
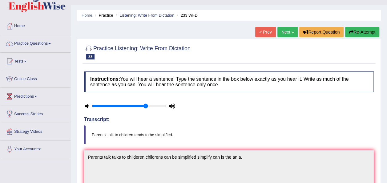
scroll to position [0, 0]
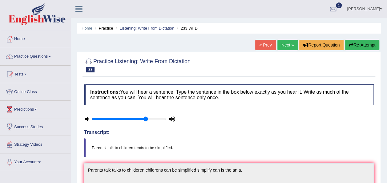
click at [291, 46] on link "Next »" at bounding box center [287, 45] width 20 height 10
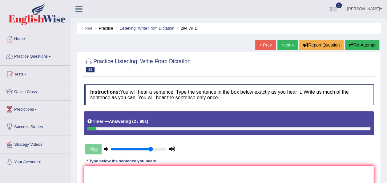
click at [294, 46] on link "Next »" at bounding box center [287, 45] width 20 height 10
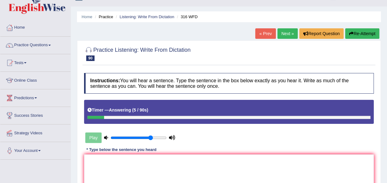
scroll to position [10, 0]
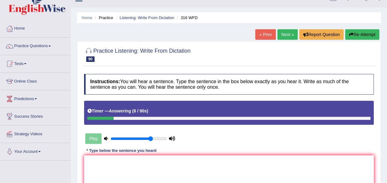
click at [289, 38] on link "Next »" at bounding box center [287, 34] width 20 height 10
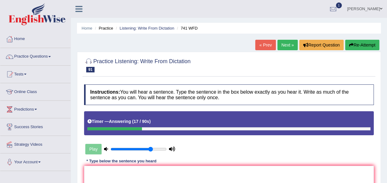
click at [198, 162] on div "Instructions: You will hear a sentence. Type the sentence in the box below exac…" at bounding box center [228, 162] width 293 height 162
type textarea "t"
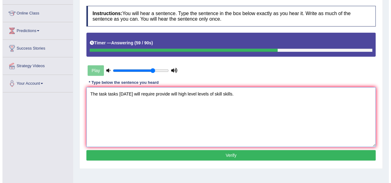
scroll to position [79, 0]
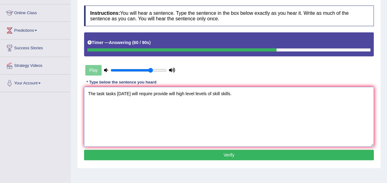
type textarea "The task tasks tomorrow will require provide will high level levels of skill sk…"
click at [266, 150] on button "Verify" at bounding box center [229, 155] width 290 height 10
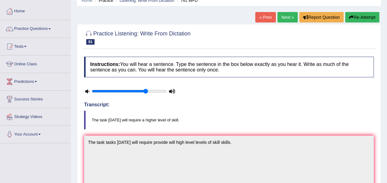
scroll to position [27, 0]
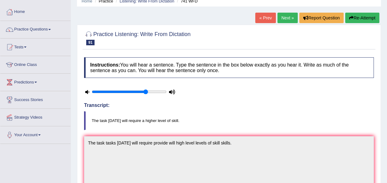
click at [291, 23] on div "« Prev Next » Report Question Re-Attempt" at bounding box center [318, 19] width 126 height 12
click at [288, 18] on link "Next »" at bounding box center [287, 18] width 20 height 10
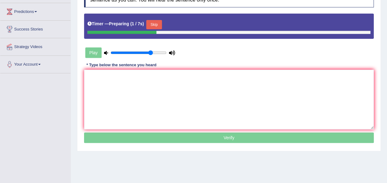
scroll to position [98, 0]
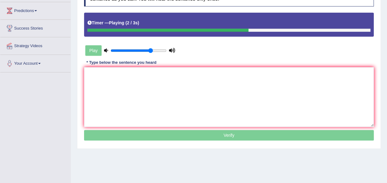
click at [289, 18] on div "Timer — Playing ( 2 / 3s )" at bounding box center [228, 23] width 283 height 11
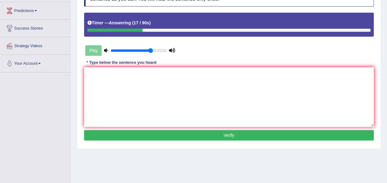
click at [289, 18] on div "Timer — Answering ( 17 / 90s )" at bounding box center [228, 23] width 283 height 11
click at [289, 18] on div "Timer — Answering ( 21 / 90s )" at bounding box center [228, 23] width 283 height 11
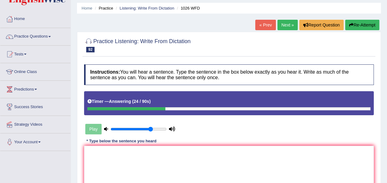
scroll to position [6, 0]
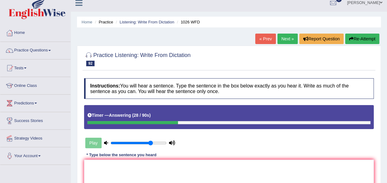
click at [293, 41] on link "Next »" at bounding box center [287, 39] width 20 height 10
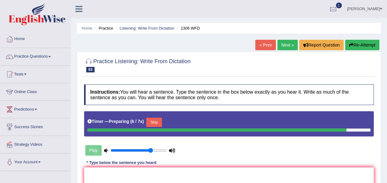
click at [293, 41] on link "Next »" at bounding box center [287, 45] width 20 height 10
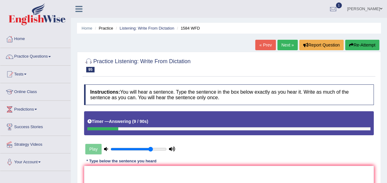
click at [293, 41] on link "Next »" at bounding box center [287, 45] width 20 height 10
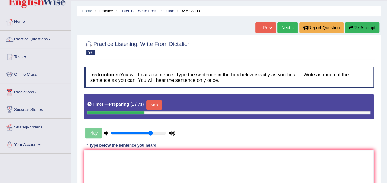
scroll to position [20, 0]
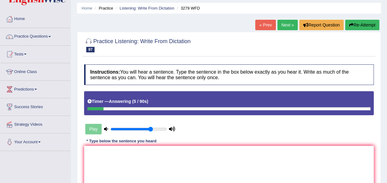
click at [290, 26] on link "Next »" at bounding box center [287, 25] width 20 height 10
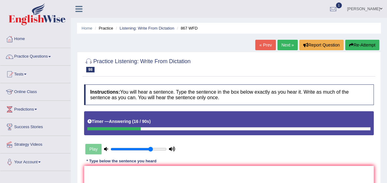
click at [51, 56] on span at bounding box center [49, 56] width 2 height 1
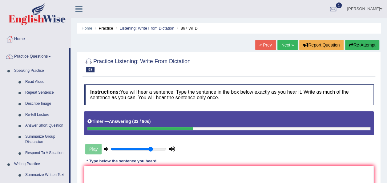
click at [278, 44] on link "Next »" at bounding box center [287, 45] width 20 height 10
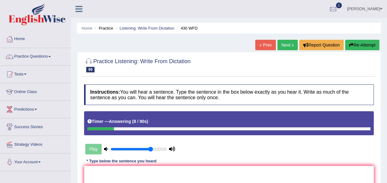
click at [288, 49] on link "Next »" at bounding box center [287, 45] width 20 height 10
click at [287, 43] on link "Next »" at bounding box center [287, 45] width 20 height 10
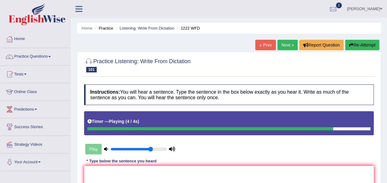
click at [287, 43] on link "Next »" at bounding box center [287, 45] width 20 height 10
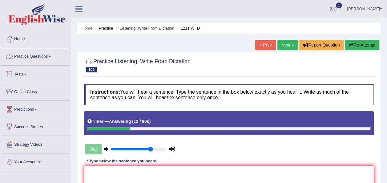
click at [41, 55] on link "Practice Questions" at bounding box center [35, 55] width 70 height 15
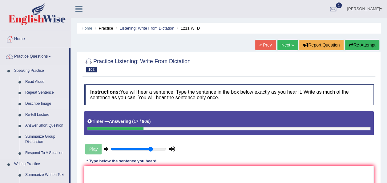
click at [46, 104] on link "Describe Image" at bounding box center [45, 103] width 46 height 11
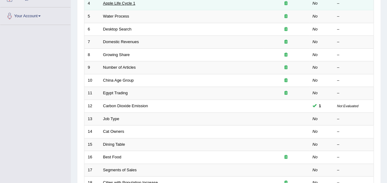
scroll to position [222, 0]
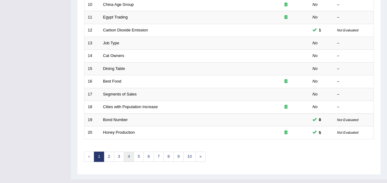
click at [129, 151] on link "4" at bounding box center [129, 156] width 10 height 10
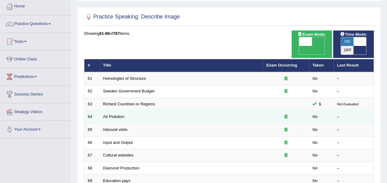
scroll to position [34, 0]
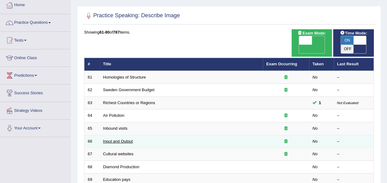
click at [123, 139] on link "Input and Output" at bounding box center [118, 141] width 30 height 5
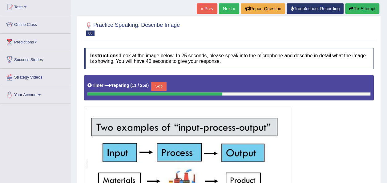
scroll to position [65, 0]
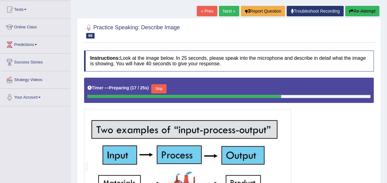
click at [162, 89] on button "Skip" at bounding box center [158, 88] width 15 height 9
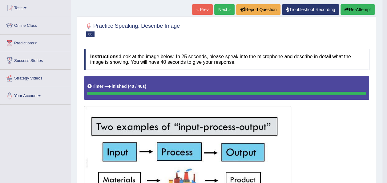
scroll to position [66, 0]
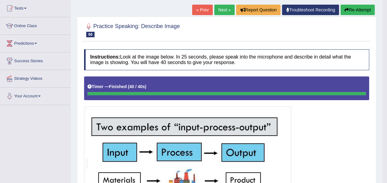
click at [224, 14] on link "Next »" at bounding box center [224, 10] width 20 height 10
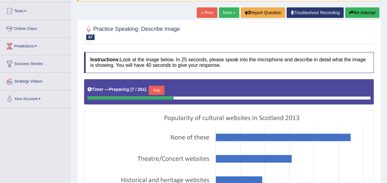
scroll to position [63, 0]
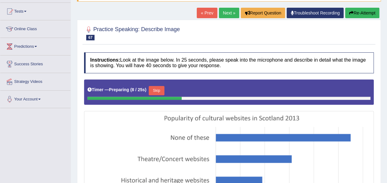
click at [231, 10] on link "Next »" at bounding box center [229, 13] width 20 height 10
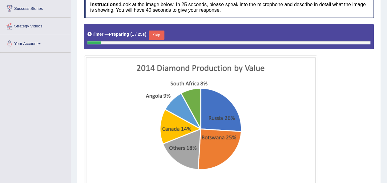
scroll to position [119, 0]
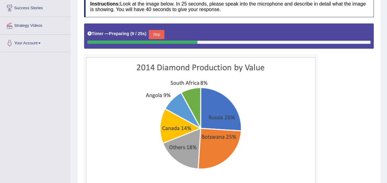
click at [154, 34] on button "Skip" at bounding box center [156, 34] width 15 height 9
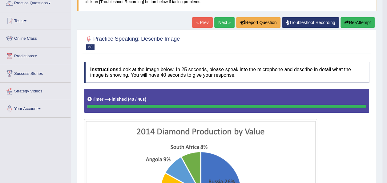
scroll to position [0, 0]
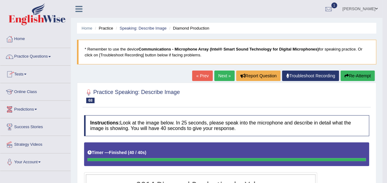
click at [50, 57] on link "Practice Questions" at bounding box center [35, 55] width 70 height 15
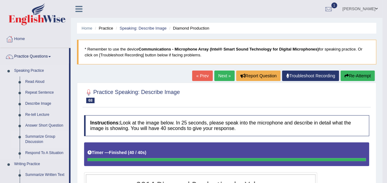
click at [38, 132] on link "Summarize Group Discussion" at bounding box center [45, 139] width 46 height 16
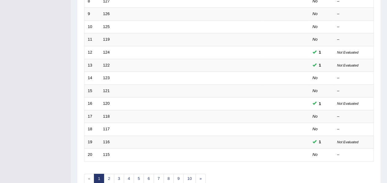
scroll to position [201, 0]
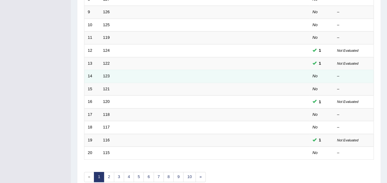
click at [124, 70] on td "123" at bounding box center [181, 76] width 163 height 13
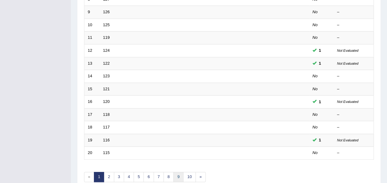
click at [173, 172] on link "9" at bounding box center [178, 177] width 10 height 10
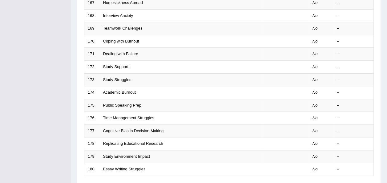
scroll to position [222, 0]
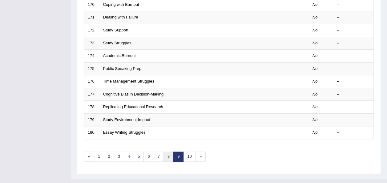
click at [163, 151] on link "8" at bounding box center [168, 156] width 10 height 10
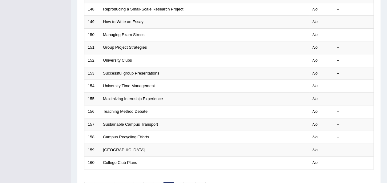
scroll to position [188, 0]
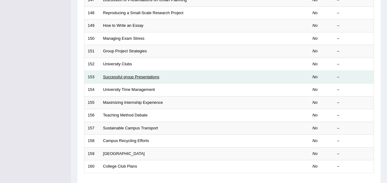
click at [147, 74] on link "Successful group Presentations" at bounding box center [131, 76] width 56 height 5
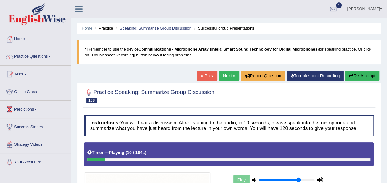
drag, startPoint x: 118, startPoint y: 83, endPoint x: 224, endPoint y: 77, distance: 106.4
click at [224, 77] on div "Home Practice Speaking: Summarize Group Discussion Successful group Presentatio…" at bounding box center [229, 165] width 316 height 330
click at [224, 77] on link "Next »" at bounding box center [229, 75] width 20 height 10
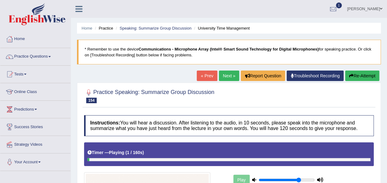
click at [224, 77] on link "Next »" at bounding box center [229, 75] width 20 height 10
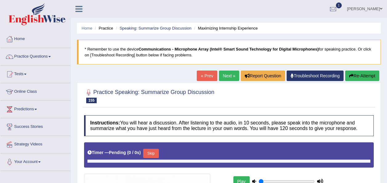
type input "0.75"
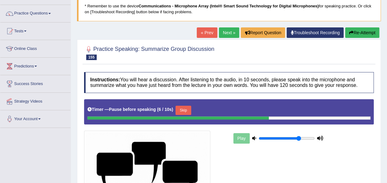
scroll to position [43, 0]
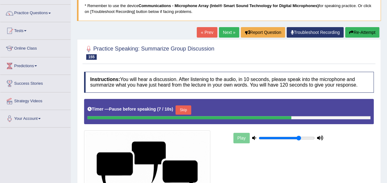
click at [220, 71] on div "Instructions: You will hear a discussion. After listening to the audio, in 10 s…" at bounding box center [228, 174] width 293 height 211
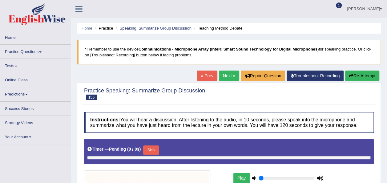
type input "0.75"
